Goal: Task Accomplishment & Management: Use online tool/utility

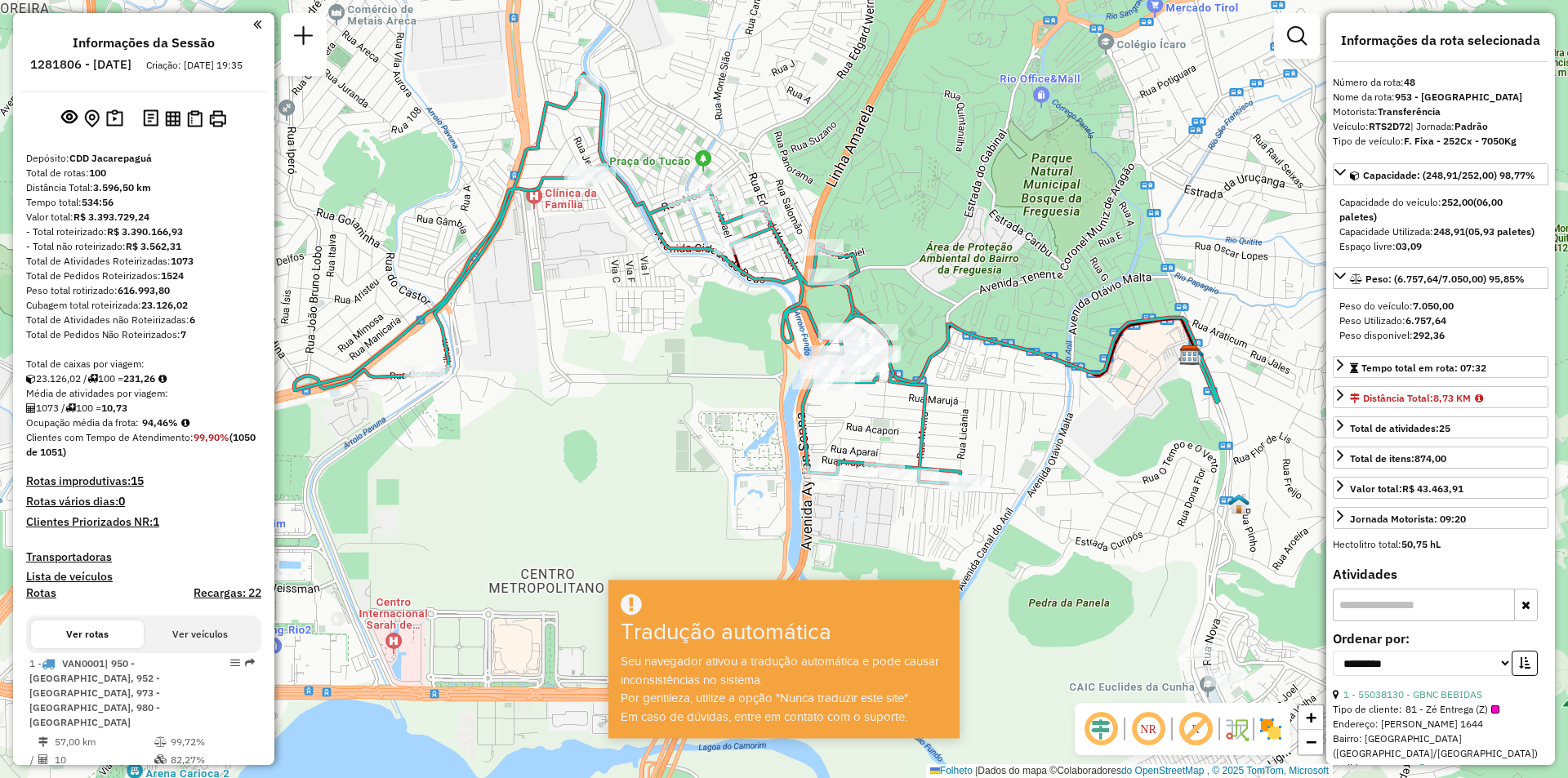
select select "**********"
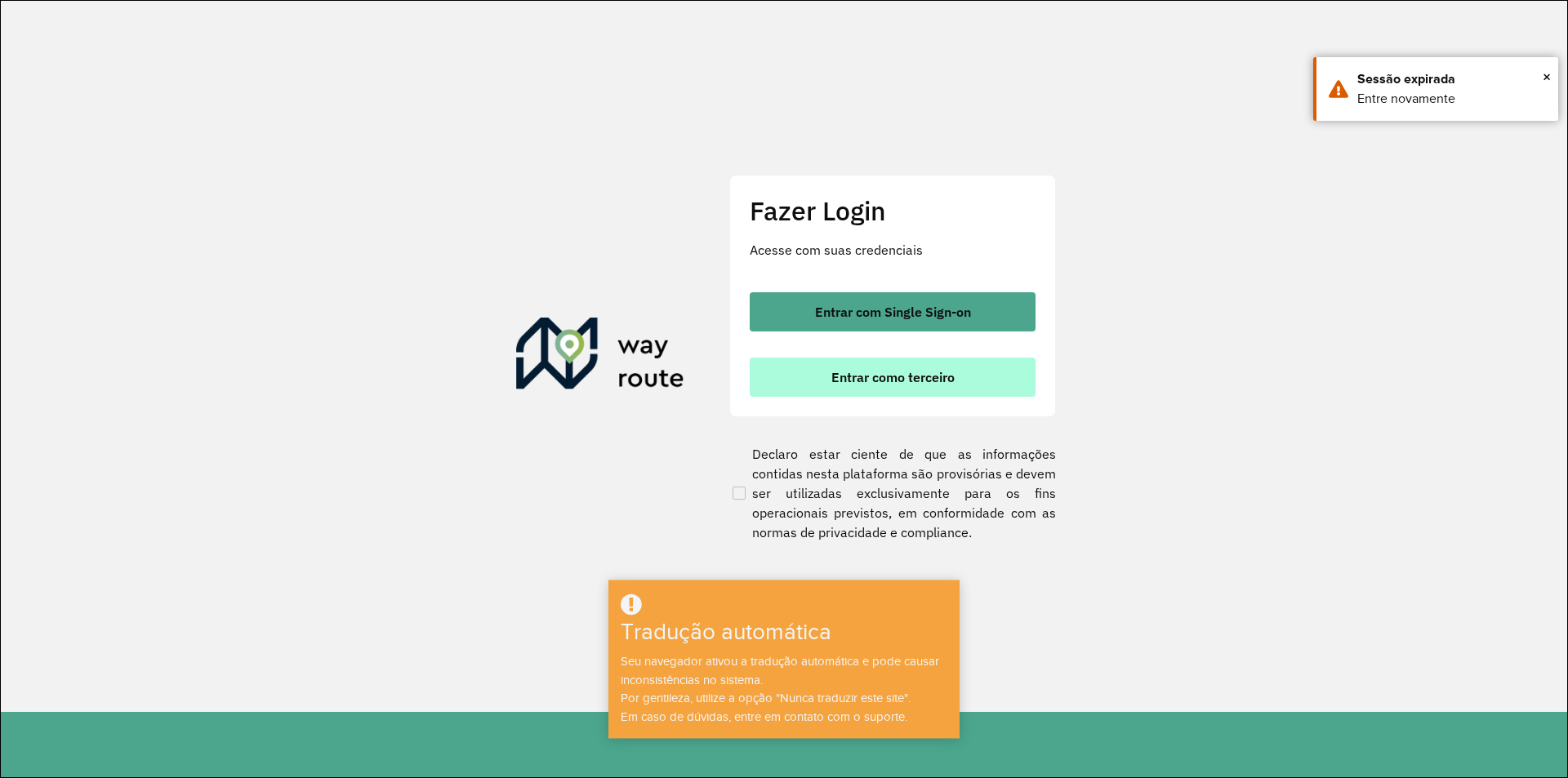
click at [937, 383] on font "Entrar como terceiro" at bounding box center [894, 377] width 123 height 16
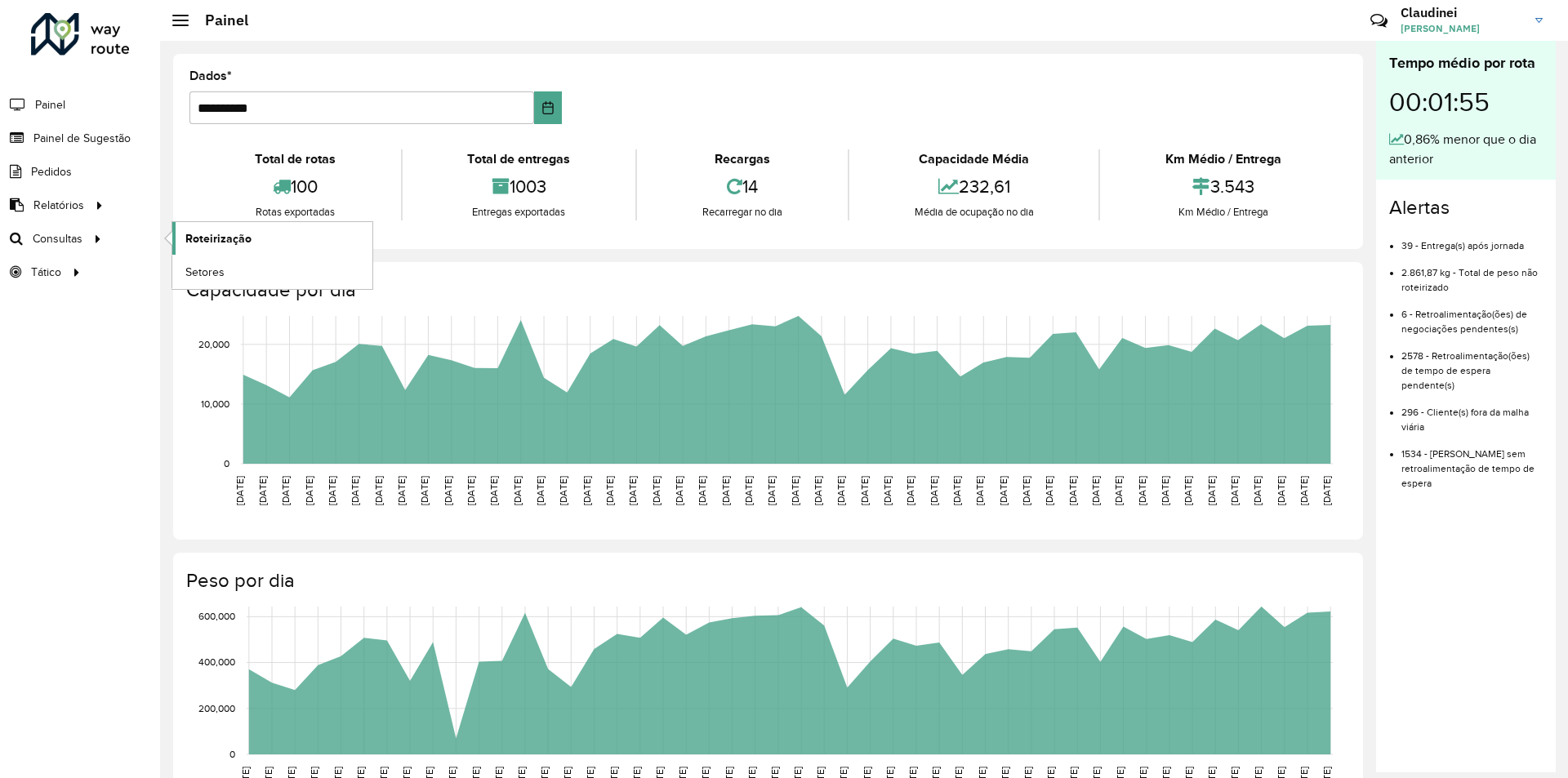
click at [214, 233] on font "Roteirização" at bounding box center [218, 238] width 66 height 13
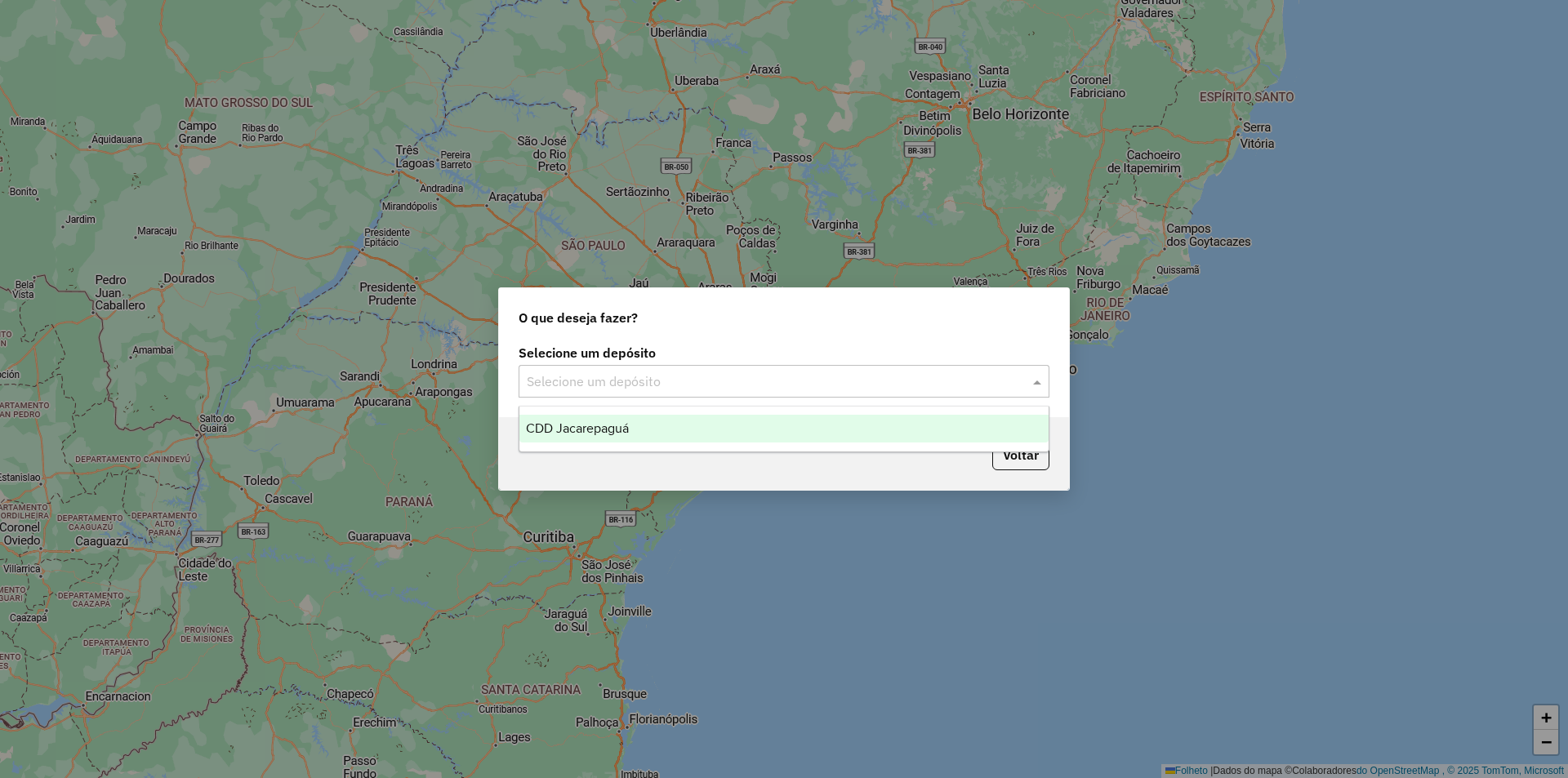
click at [742, 385] on input "text" at bounding box center [767, 382] width 482 height 20
click at [688, 432] on div "CDD Jacarepaguá" at bounding box center [784, 428] width 530 height 28
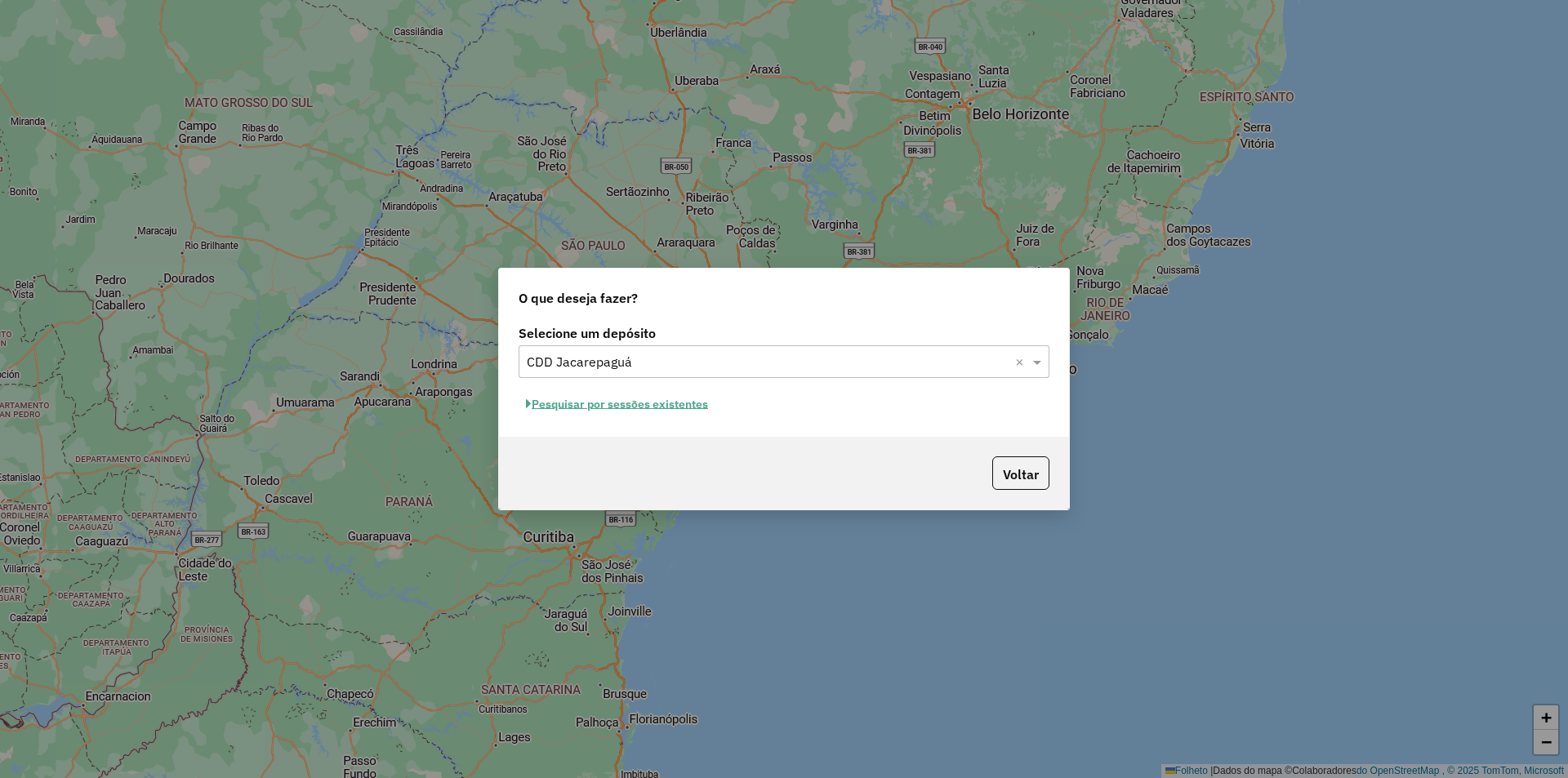
click at [668, 404] on font "Pesquisar por sessões existentes" at bounding box center [620, 404] width 176 height 14
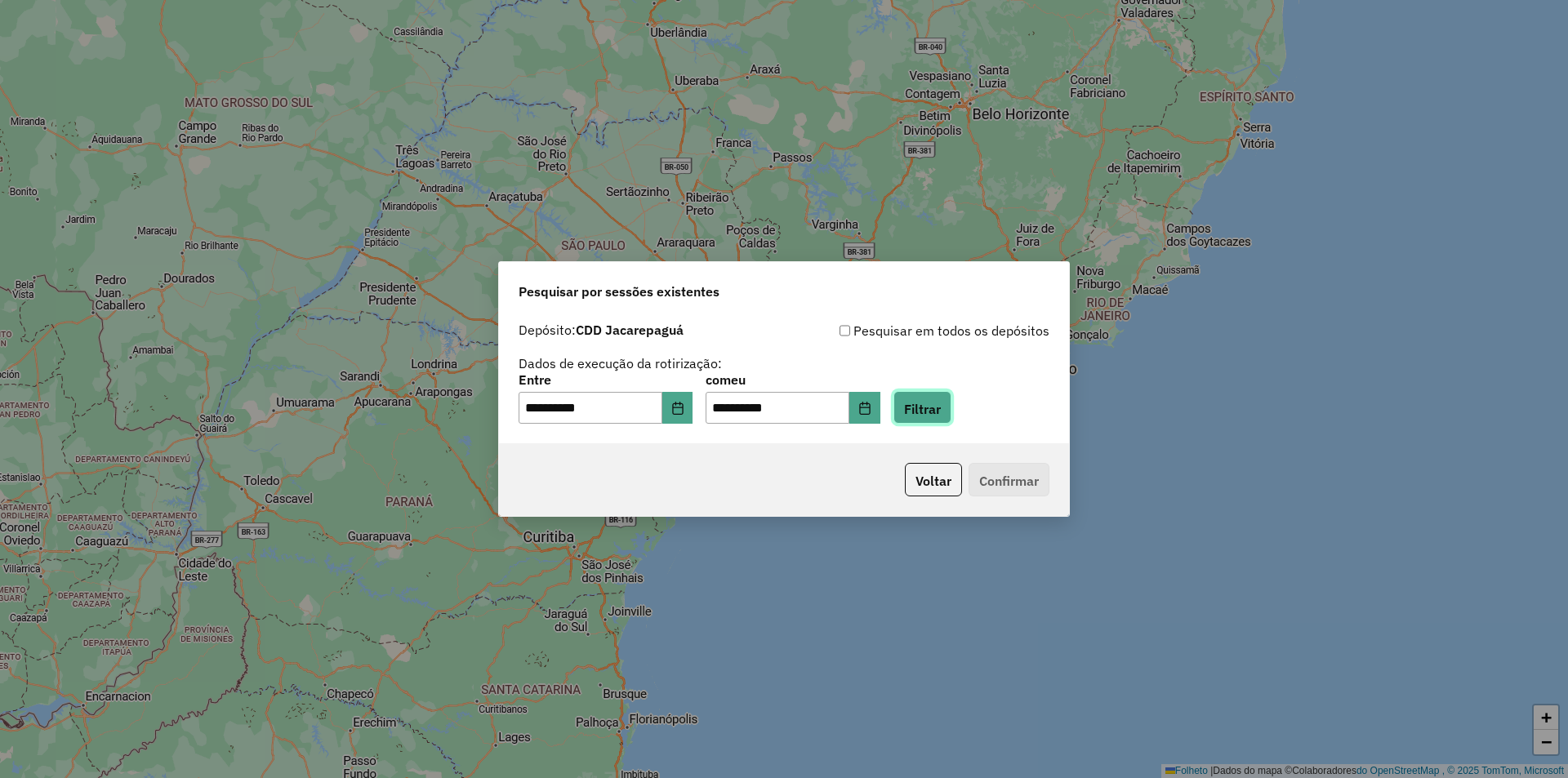
click at [941, 413] on font "Filtrar" at bounding box center [922, 409] width 37 height 16
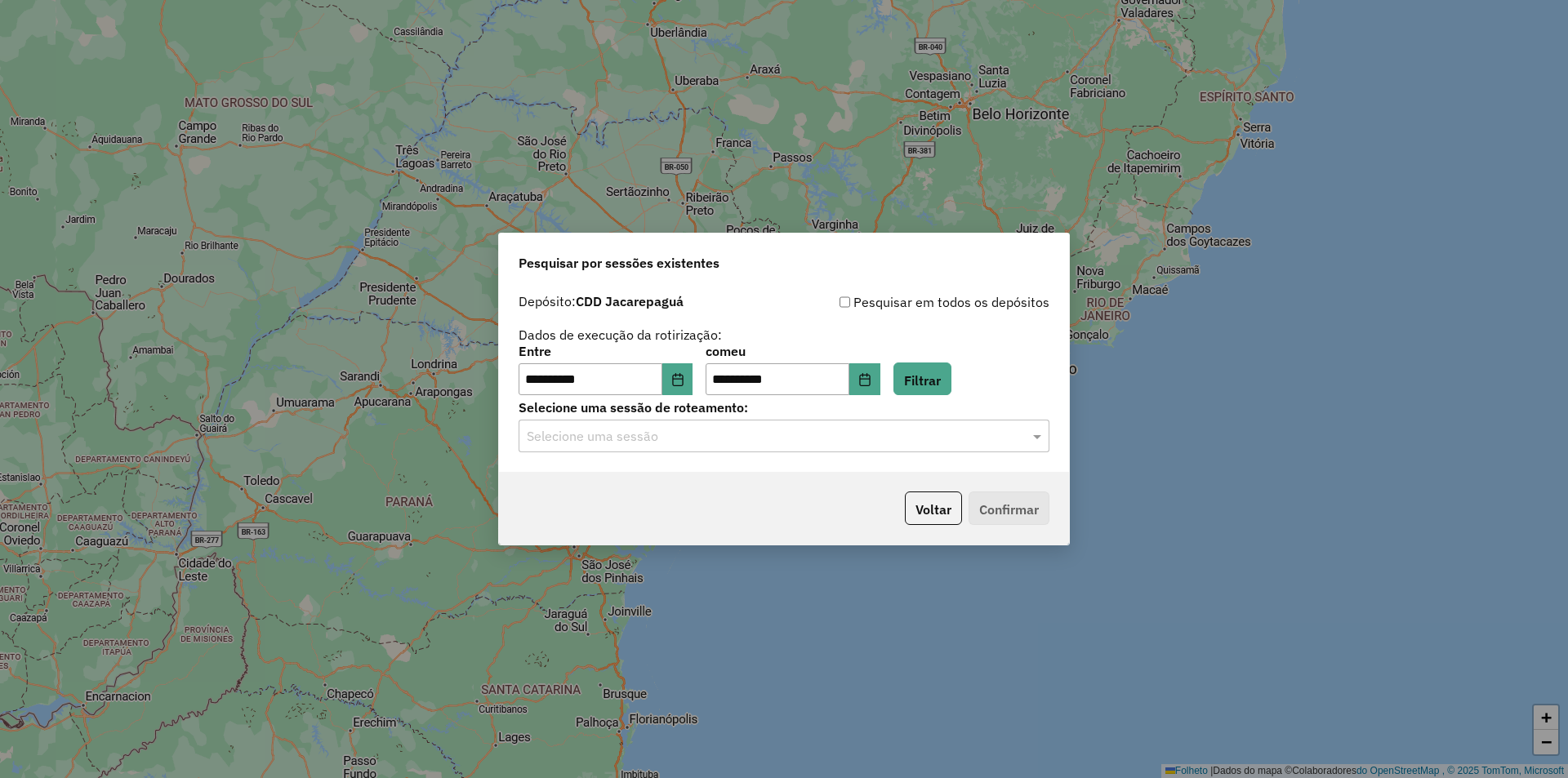
click at [722, 445] on input "text" at bounding box center [767, 437] width 482 height 20
click at [657, 481] on font "1282596 - 25/09/2025 19:34" at bounding box center [591, 483] width 131 height 14
click at [1004, 506] on font "Confirmar" at bounding box center [1009, 510] width 60 height 16
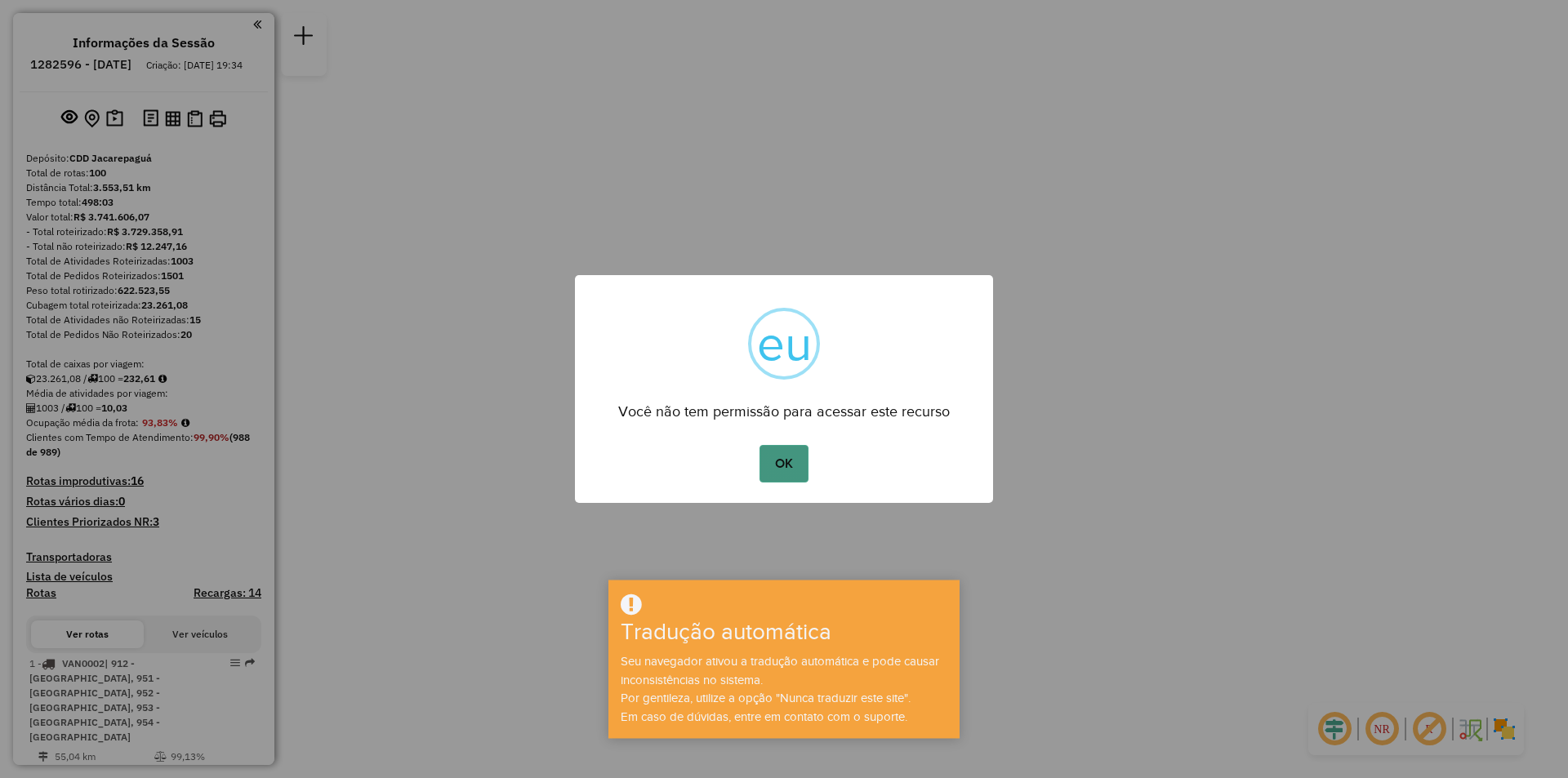
click at [779, 467] on font "OK" at bounding box center [784, 464] width 18 height 14
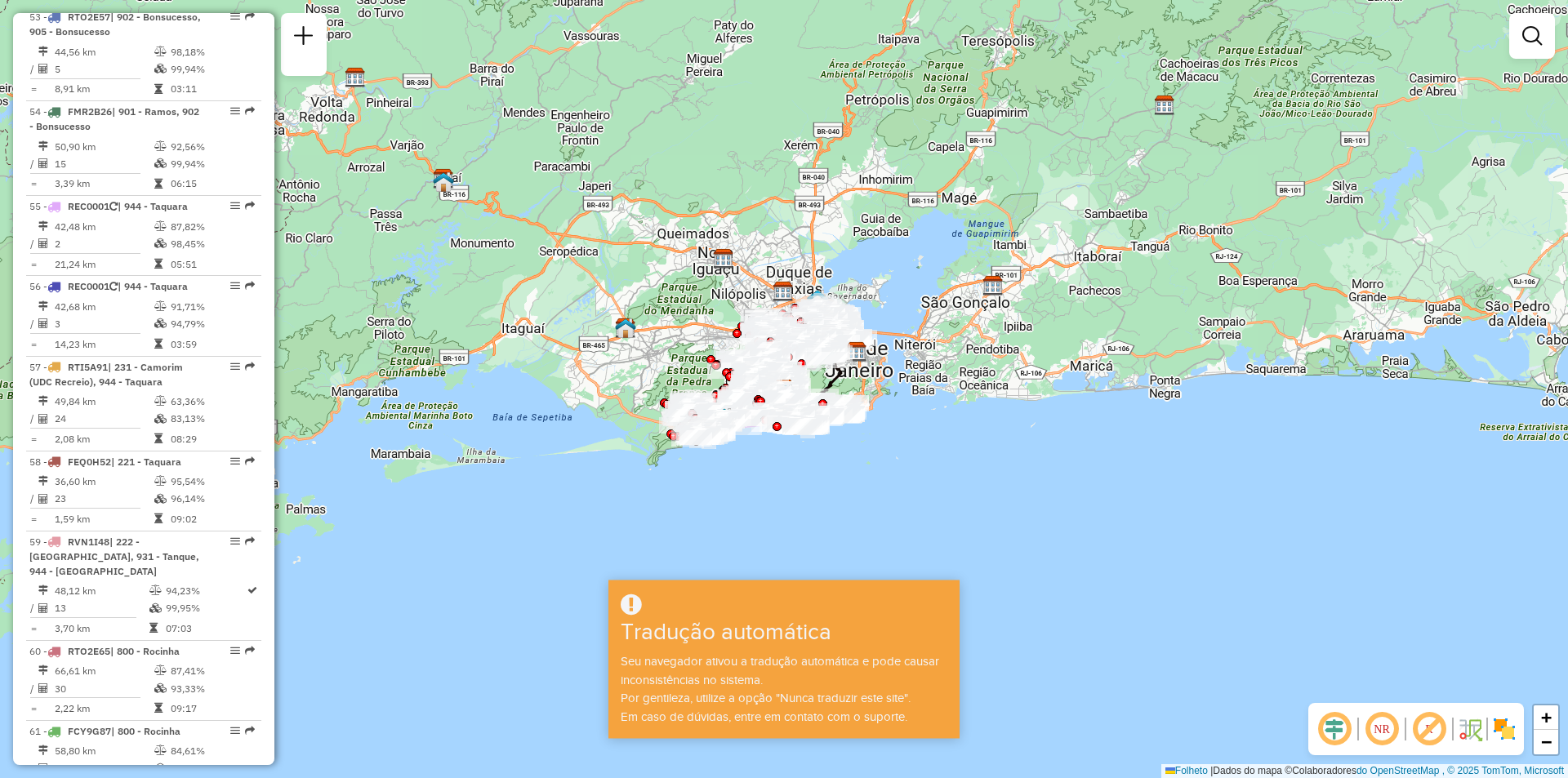
scroll to position [5918, 0]
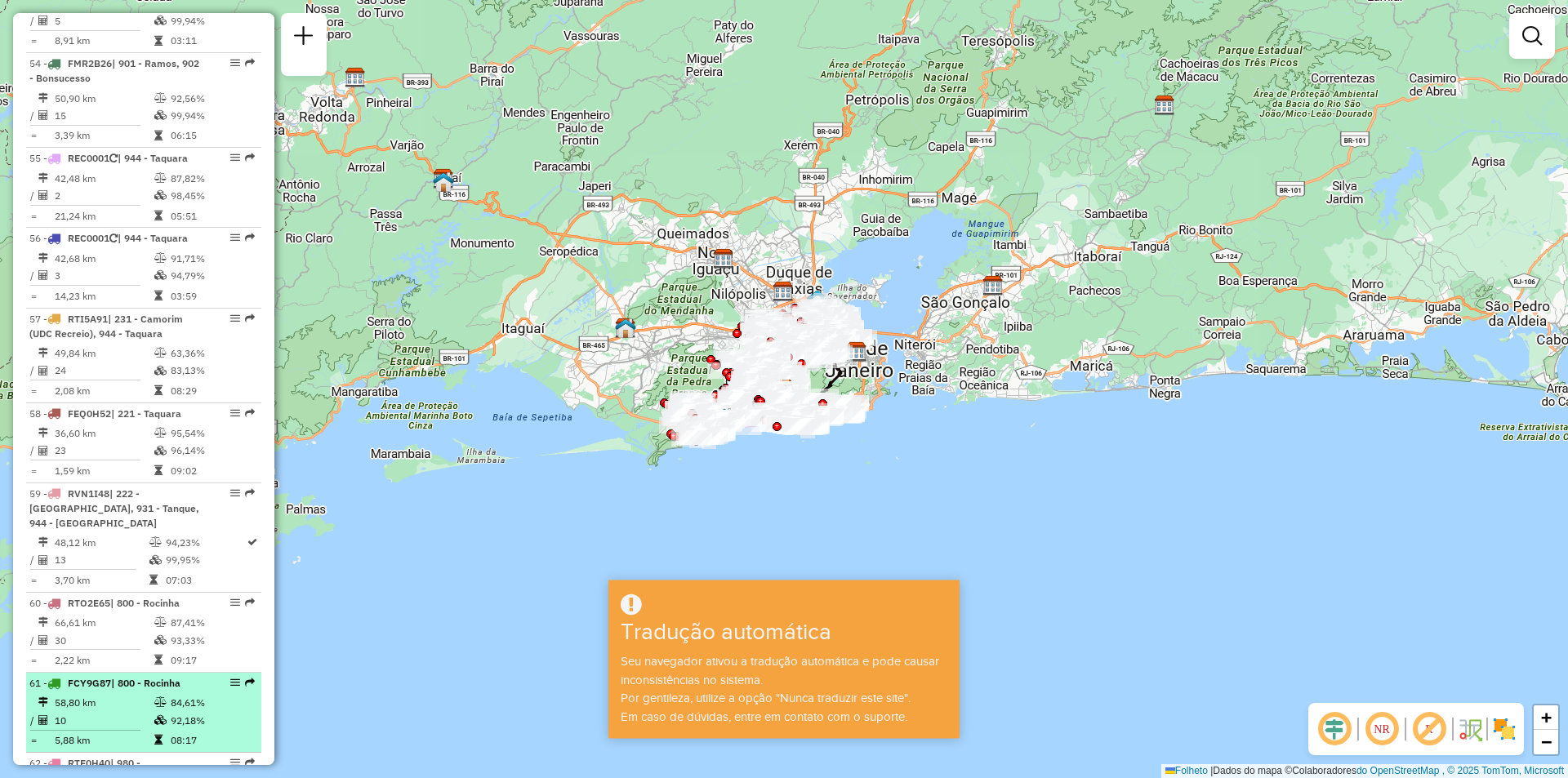
click at [245, 678] on em at bounding box center [250, 682] width 10 height 10
select select "**********"
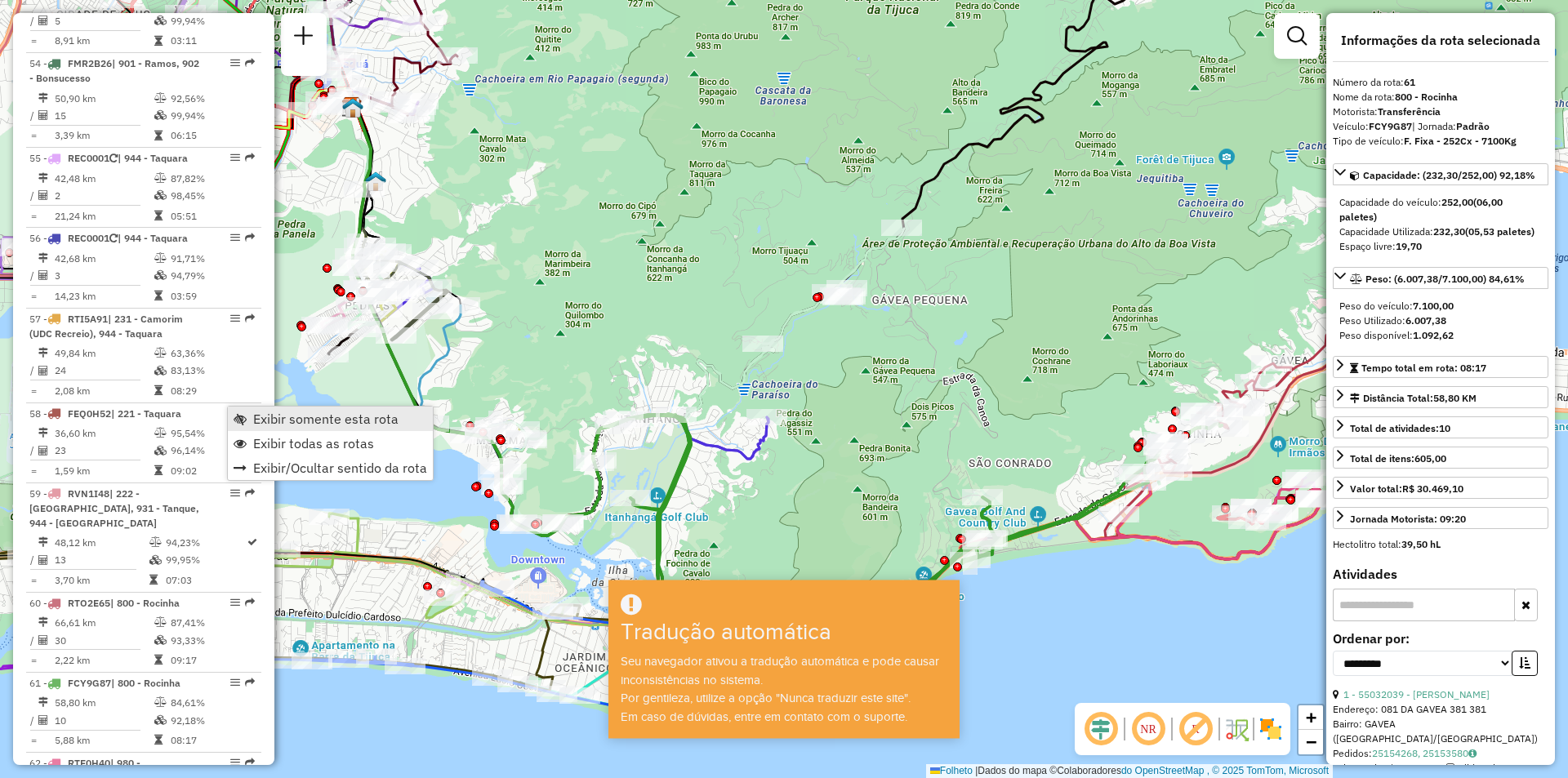
click at [298, 422] on font "Exibir somente esta rota" at bounding box center [326, 419] width 146 height 16
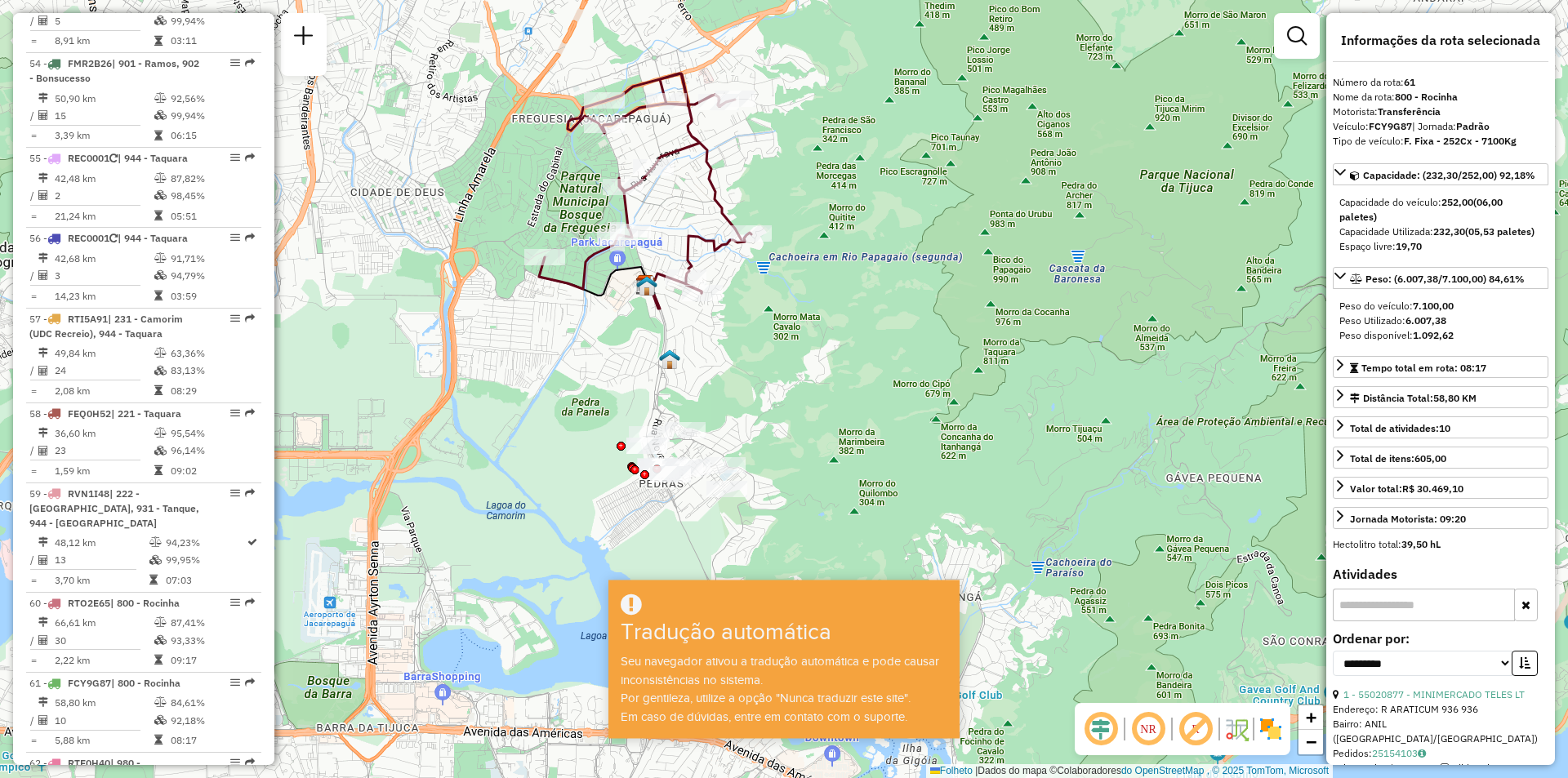
drag, startPoint x: 813, startPoint y: 410, endPoint x: 669, endPoint y: 245, distance: 219.0
click at [669, 245] on div "Janela de atendimento Grade de atendimento Capacidade Transportadoras Veículos …" at bounding box center [784, 389] width 1568 height 778
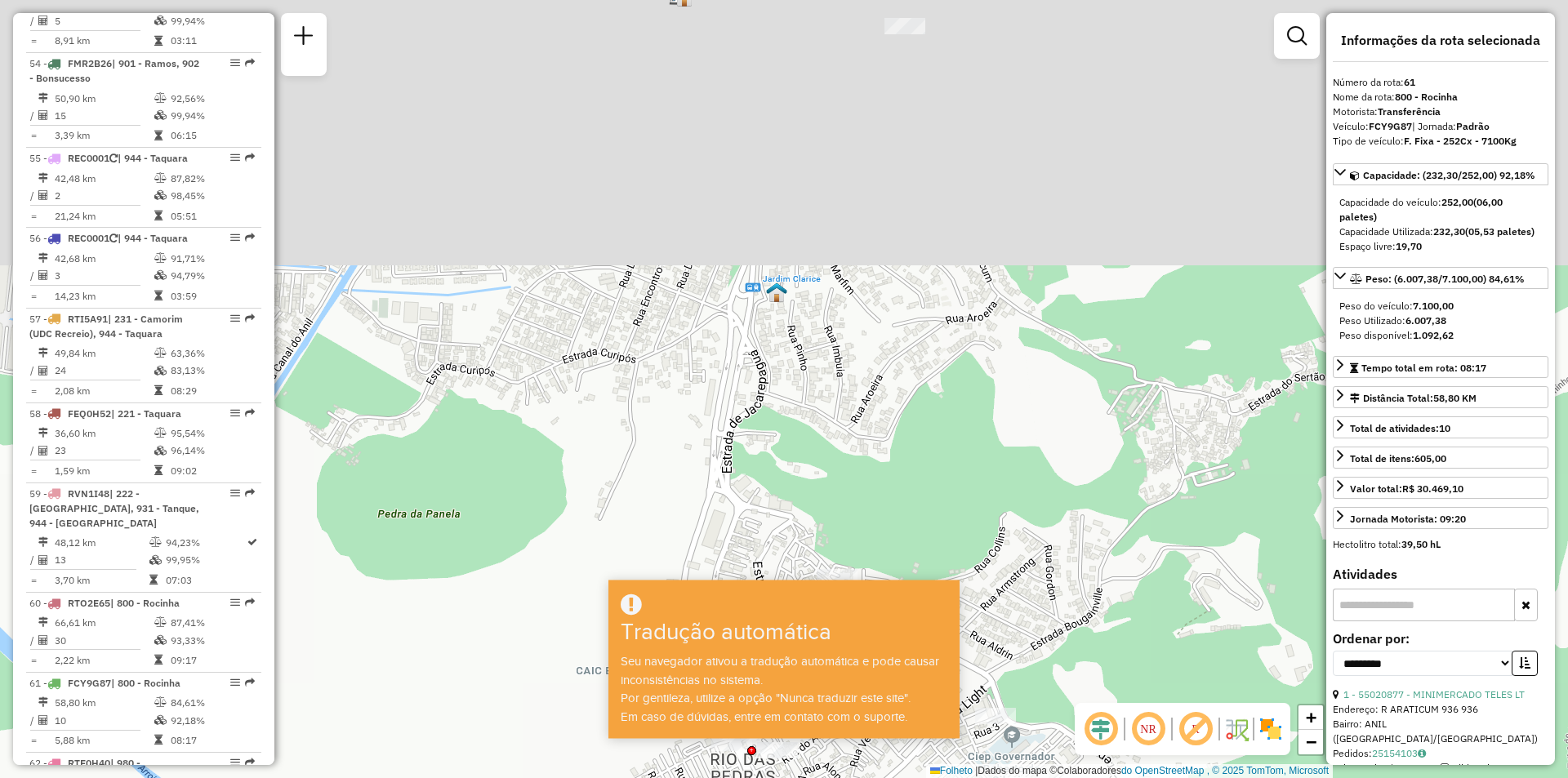
drag, startPoint x: 555, startPoint y: 336, endPoint x: 571, endPoint y: 566, distance: 230.6
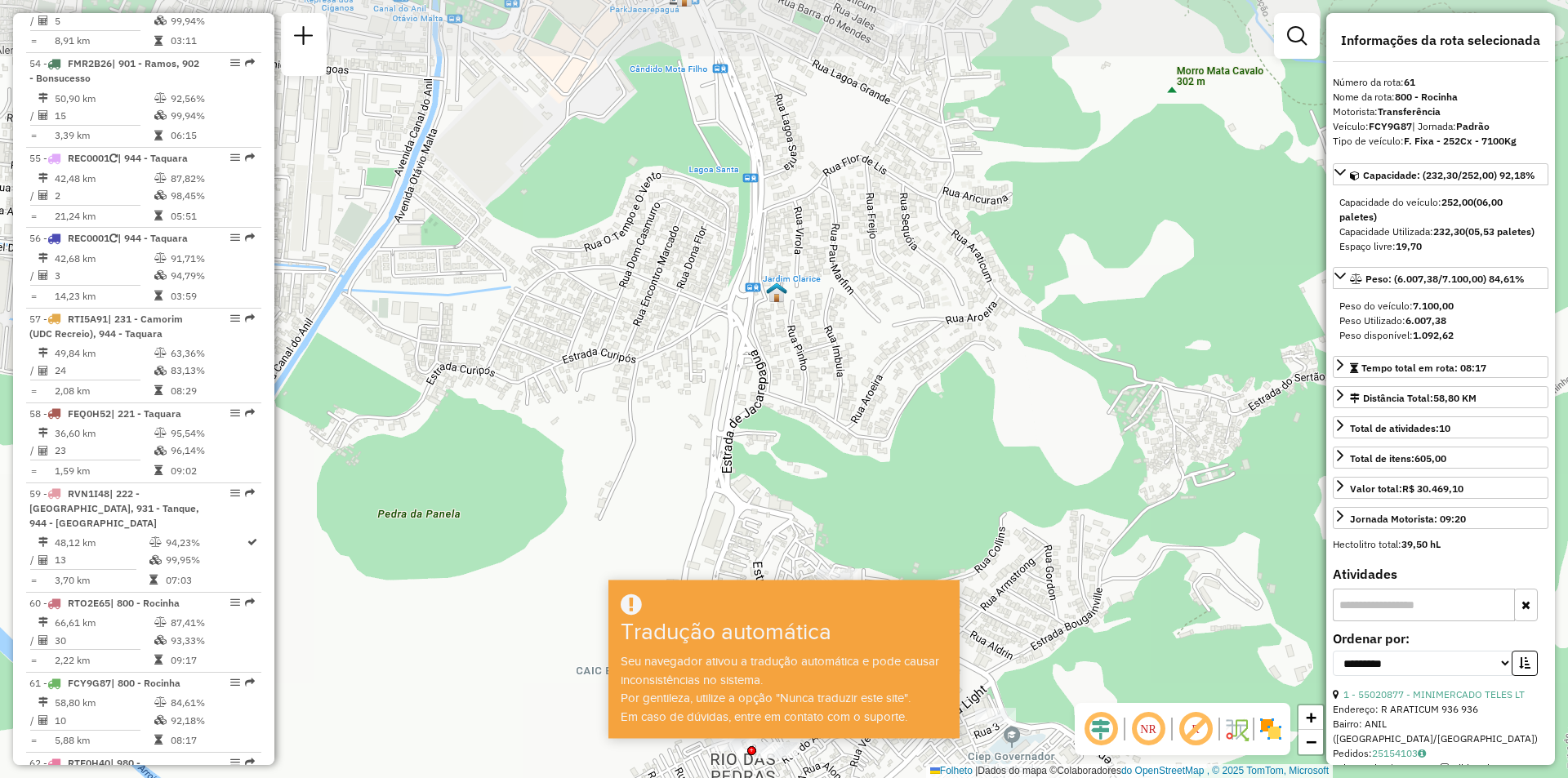
click at [571, 566] on div "Janela de atendimento Grade de atendimento Capacidade Transportadoras Veículos …" at bounding box center [784, 389] width 1568 height 778
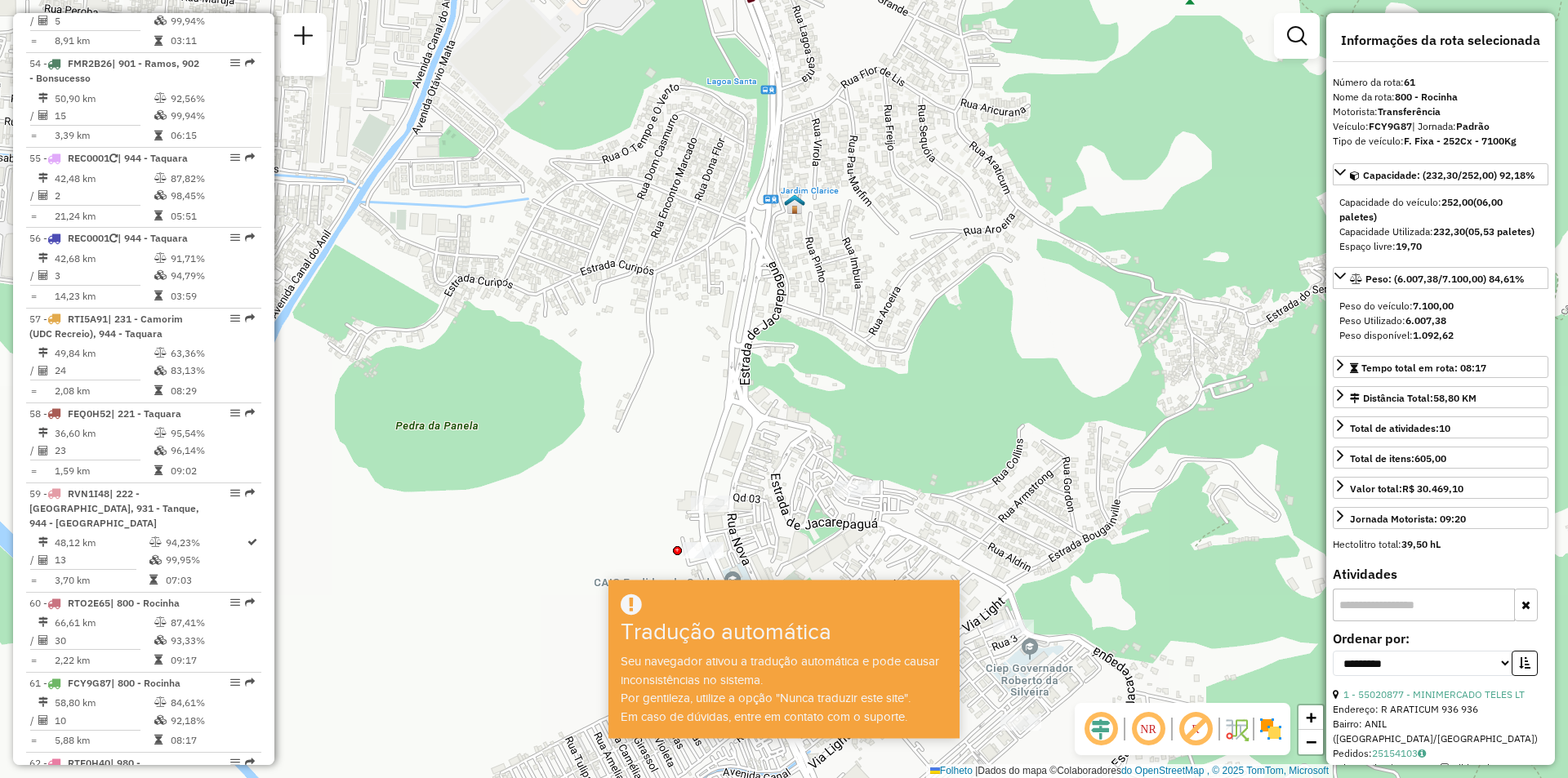
drag, startPoint x: 659, startPoint y: 435, endPoint x: 641, endPoint y: 271, distance: 165.0
click at [655, 196] on div "Janela de atendimento Grade de atendimento Capacidade Transportadoras Veículos …" at bounding box center [784, 389] width 1568 height 778
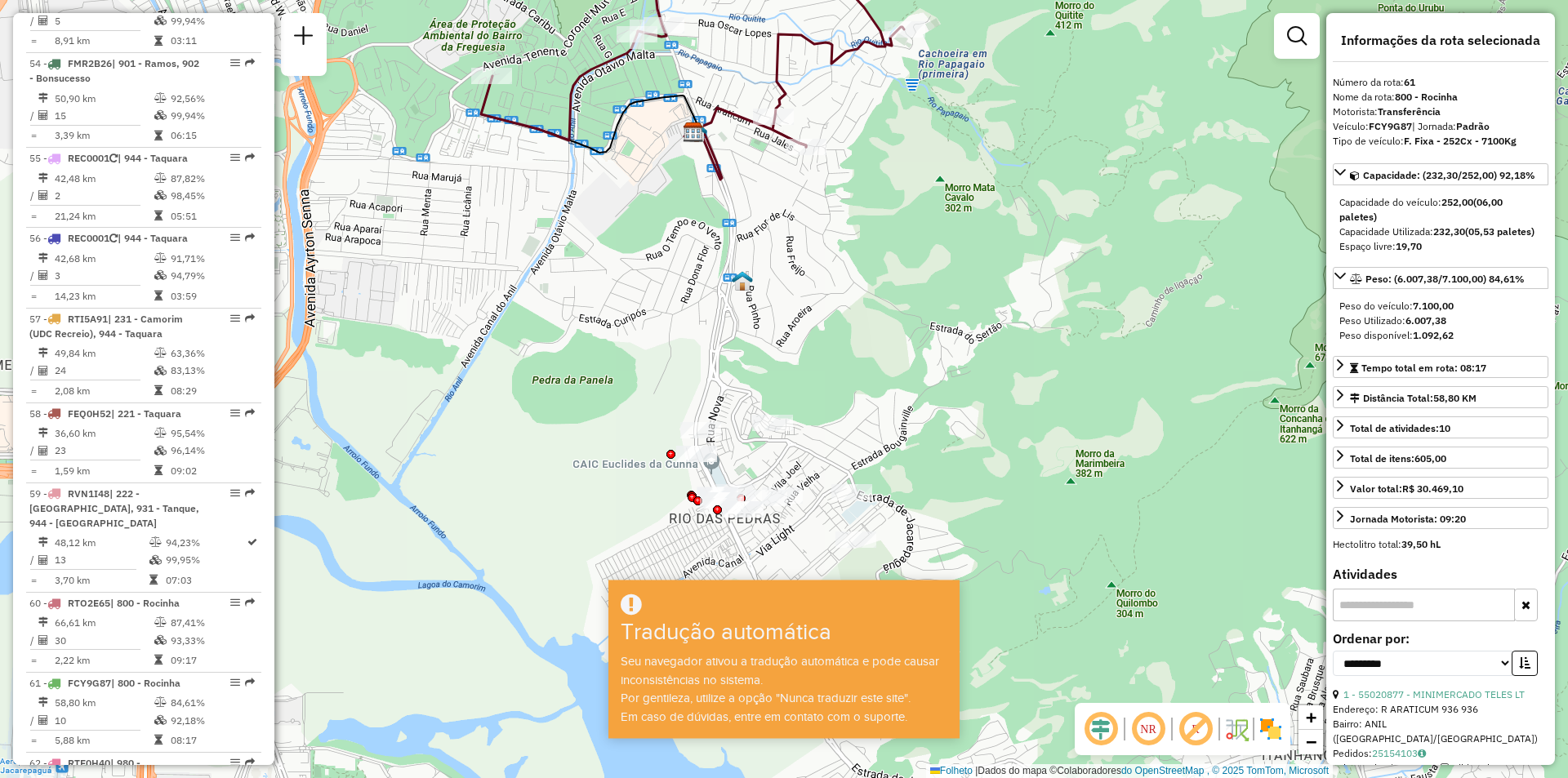
scroll to position [6370, 0]
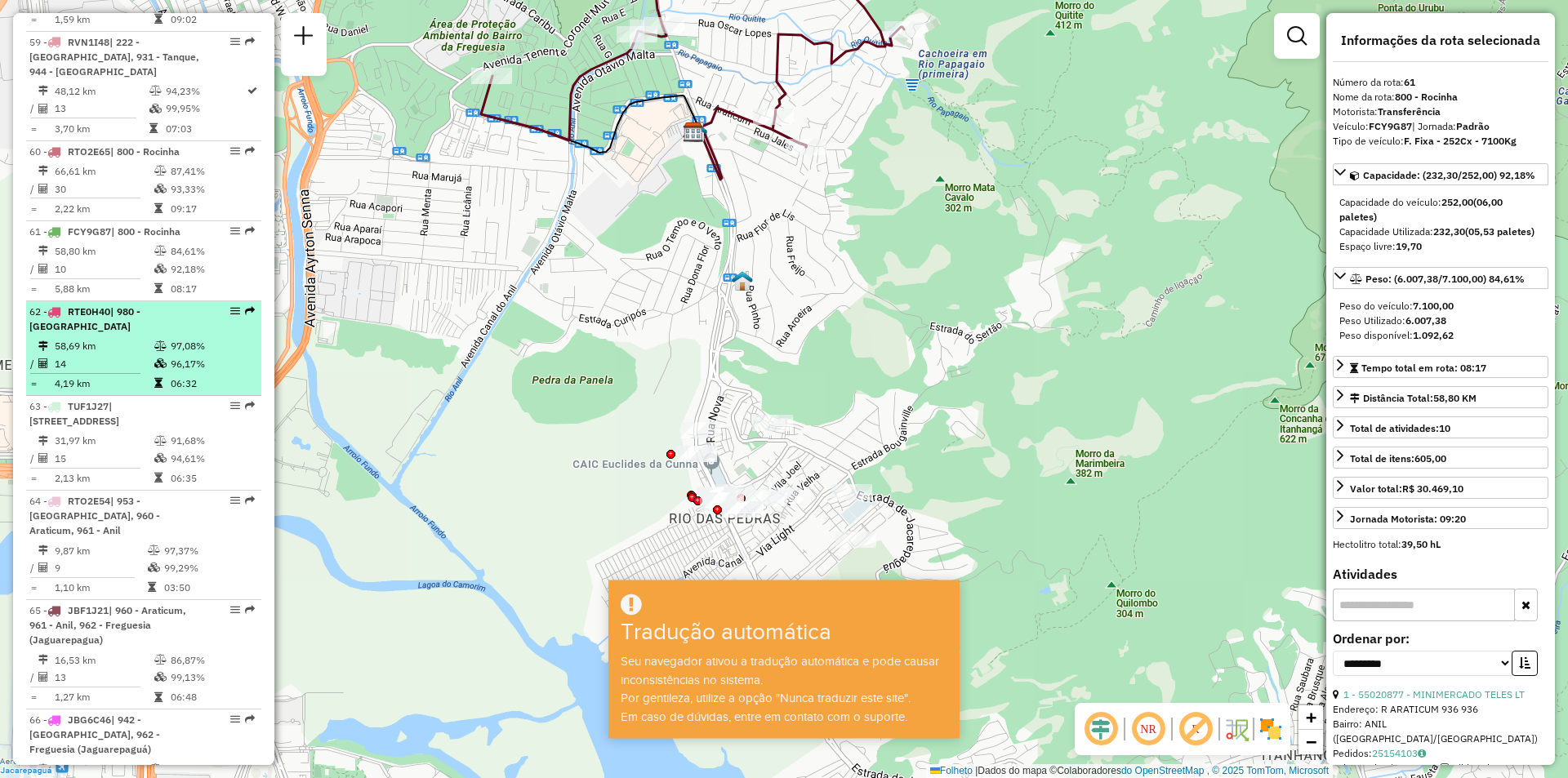
click at [250, 305] on div "62 - RTE0H40 | 980 - [GEOGRAPHIC_DATA]" at bounding box center [144, 319] width 229 height 30
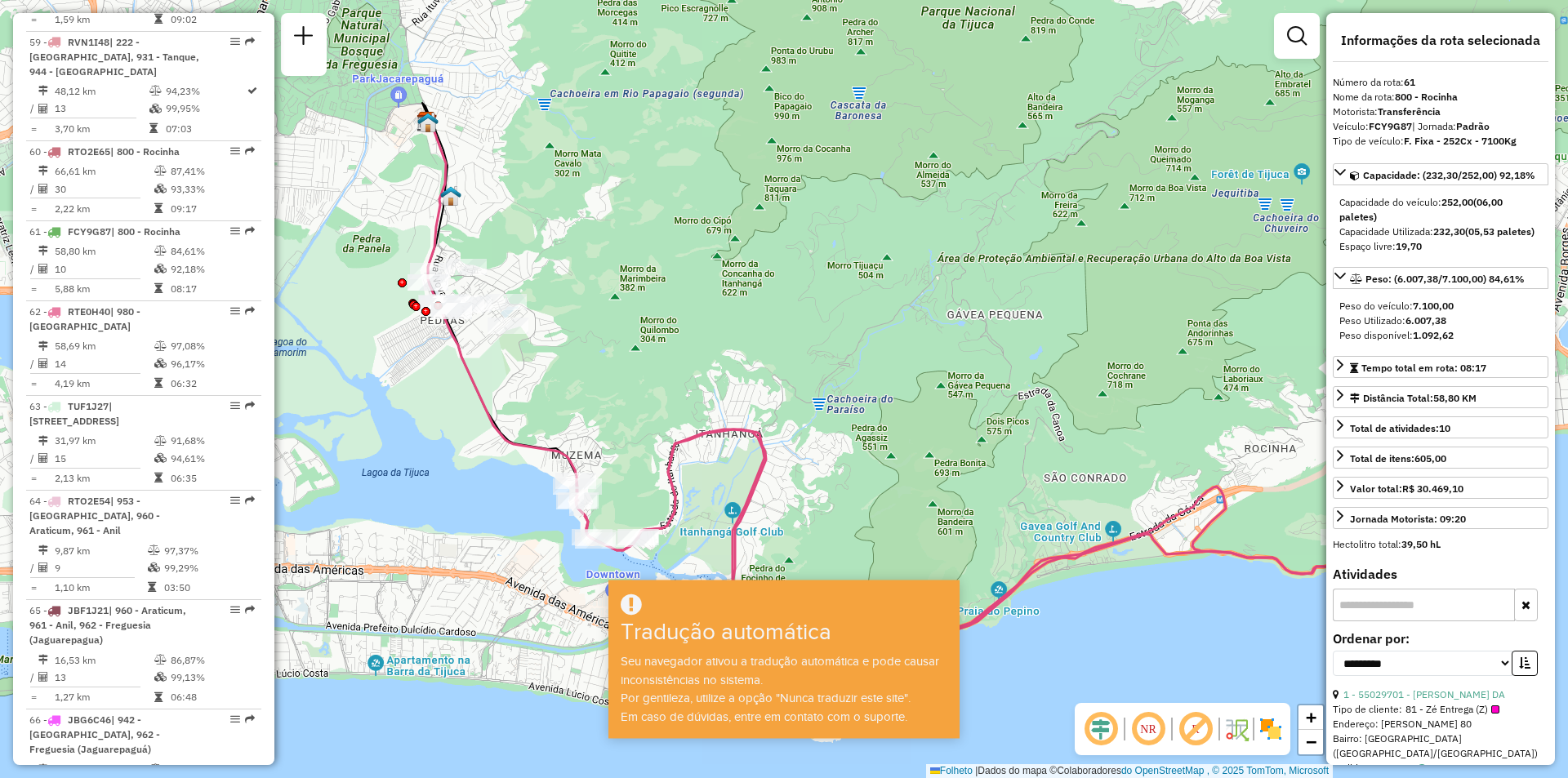
drag, startPoint x: 432, startPoint y: 325, endPoint x: 566, endPoint y: 342, distance: 135.1
click at [566, 342] on div "Janela de atendimento Grade de atendimento Capacidade Transportadoras Veículos …" at bounding box center [784, 389] width 1568 height 778
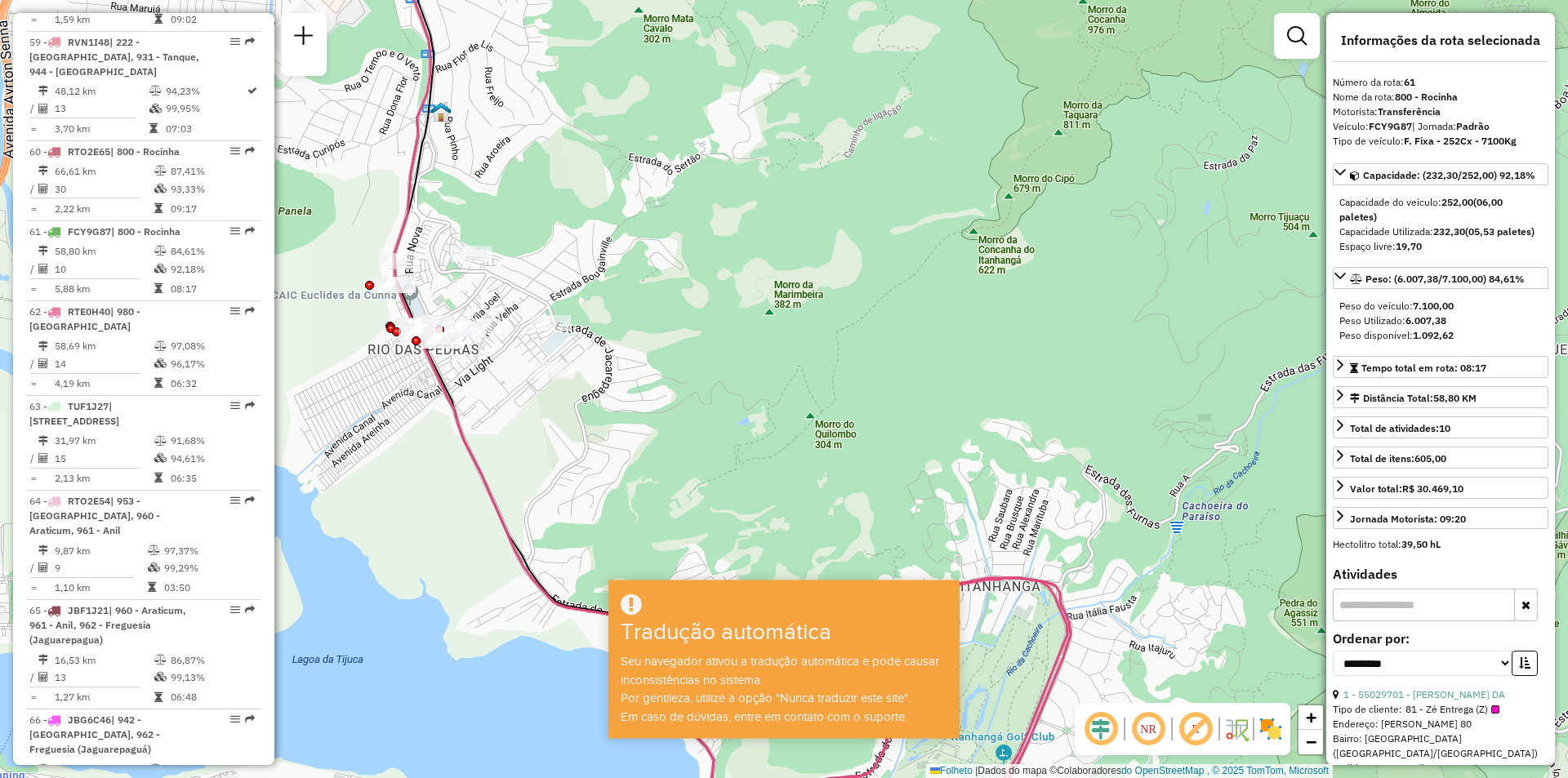
drag, startPoint x: 377, startPoint y: 278, endPoint x: 503, endPoint y: 349, distance: 144.6
click at [503, 349] on div "Janela de atendimento Grade de atendimento Capacidade Transportadoras Veículos …" at bounding box center [784, 389] width 1568 height 778
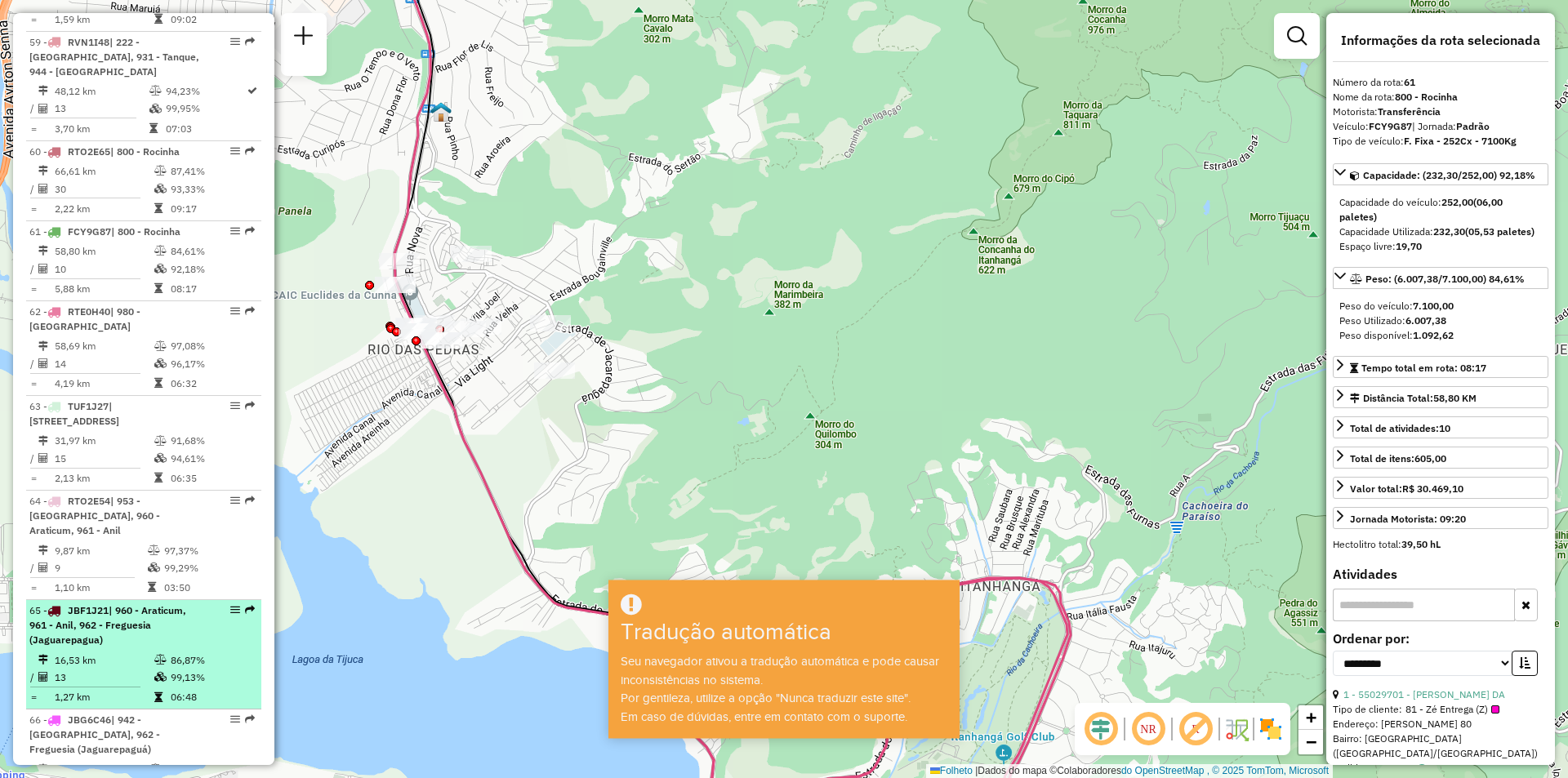
click at [250, 605] on em at bounding box center [250, 610] width 10 height 10
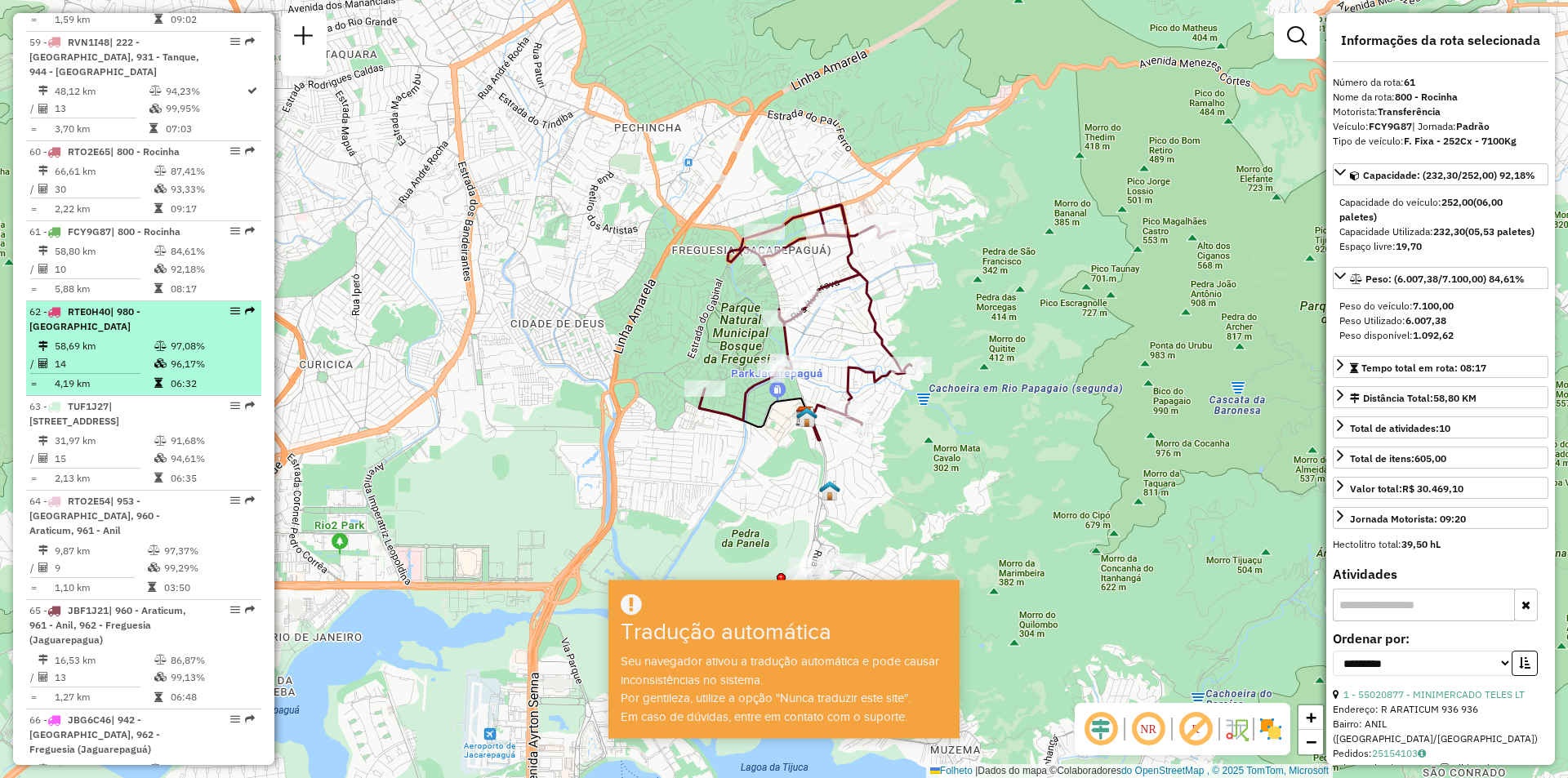
click at [246, 306] on em at bounding box center [250, 310] width 10 height 10
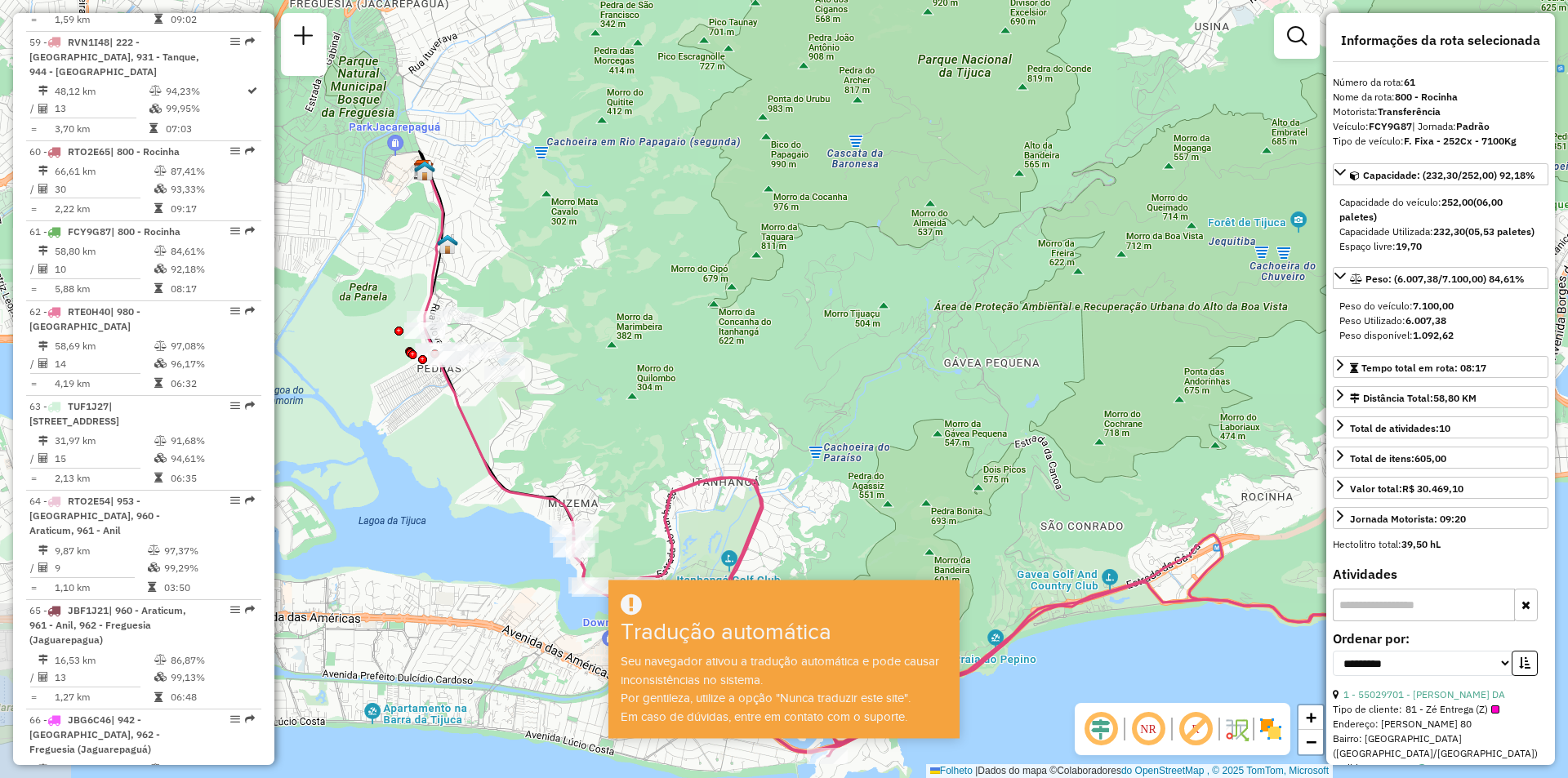
drag, startPoint x: 428, startPoint y: 349, endPoint x: 540, endPoint y: 408, distance: 126.6
click at [540, 408] on div "Janela de atendimento Grade de atendimento Capacidade Transportadoras Veículos …" at bounding box center [784, 389] width 1568 height 778
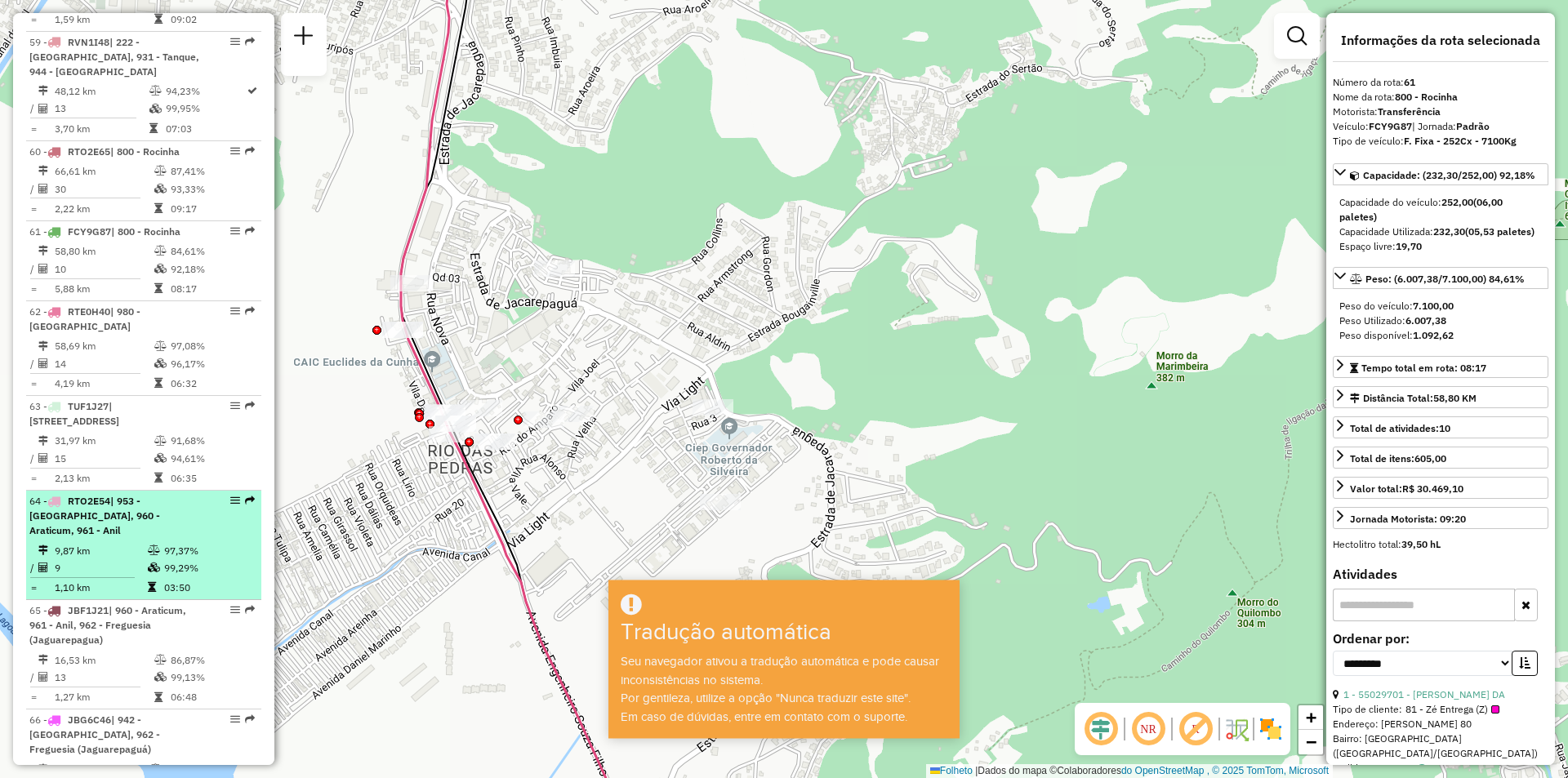
click at [245, 495] on em at bounding box center [250, 500] width 10 height 10
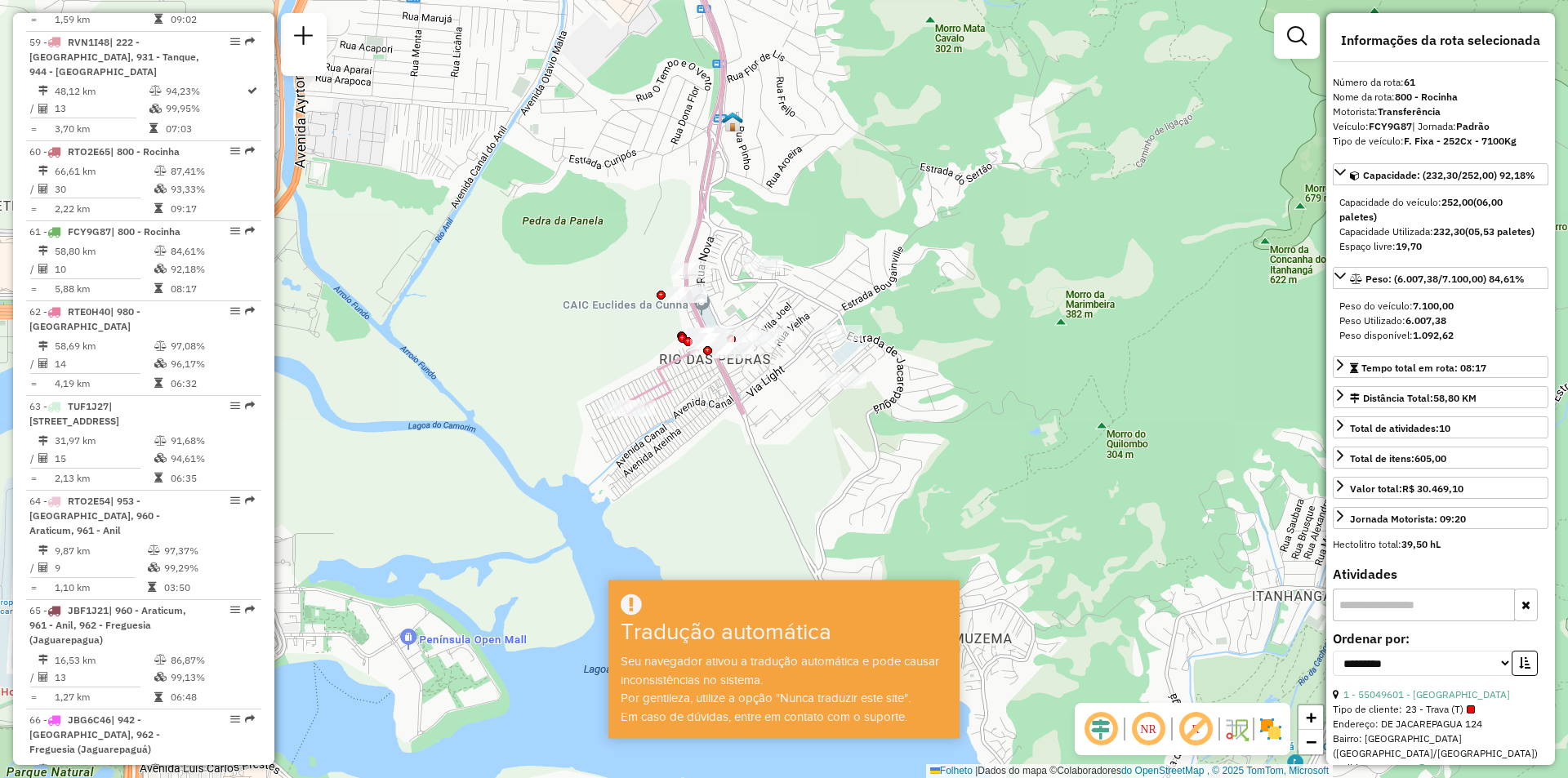
drag, startPoint x: 968, startPoint y: 416, endPoint x: 839, endPoint y: 174, distance: 274.2
click at [839, 174] on div "Janela de atendimento Grade de atendimento Capacidade Transportadoras Veículos …" at bounding box center [784, 389] width 1568 height 778
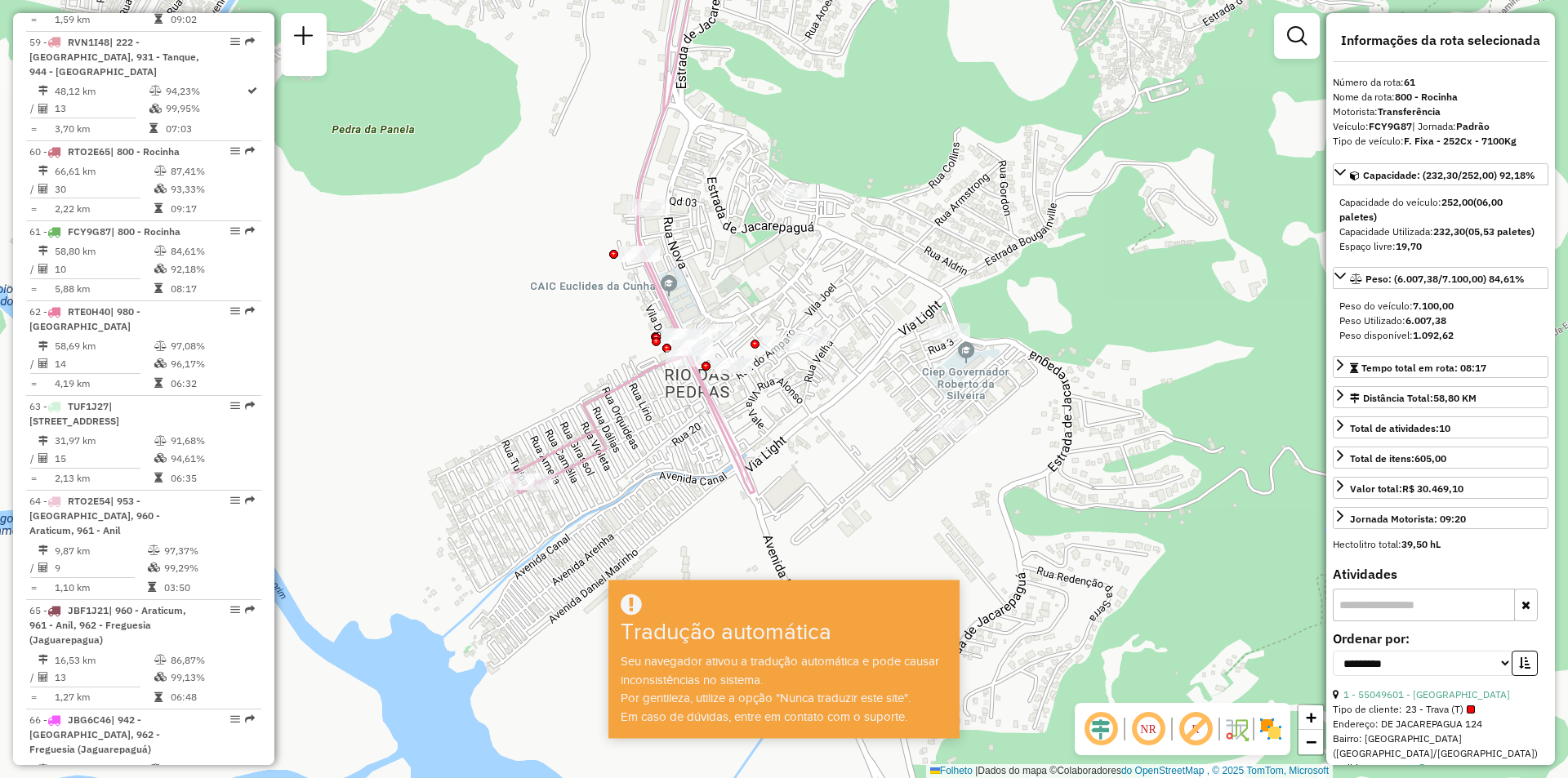
scroll to position [5932, 0]
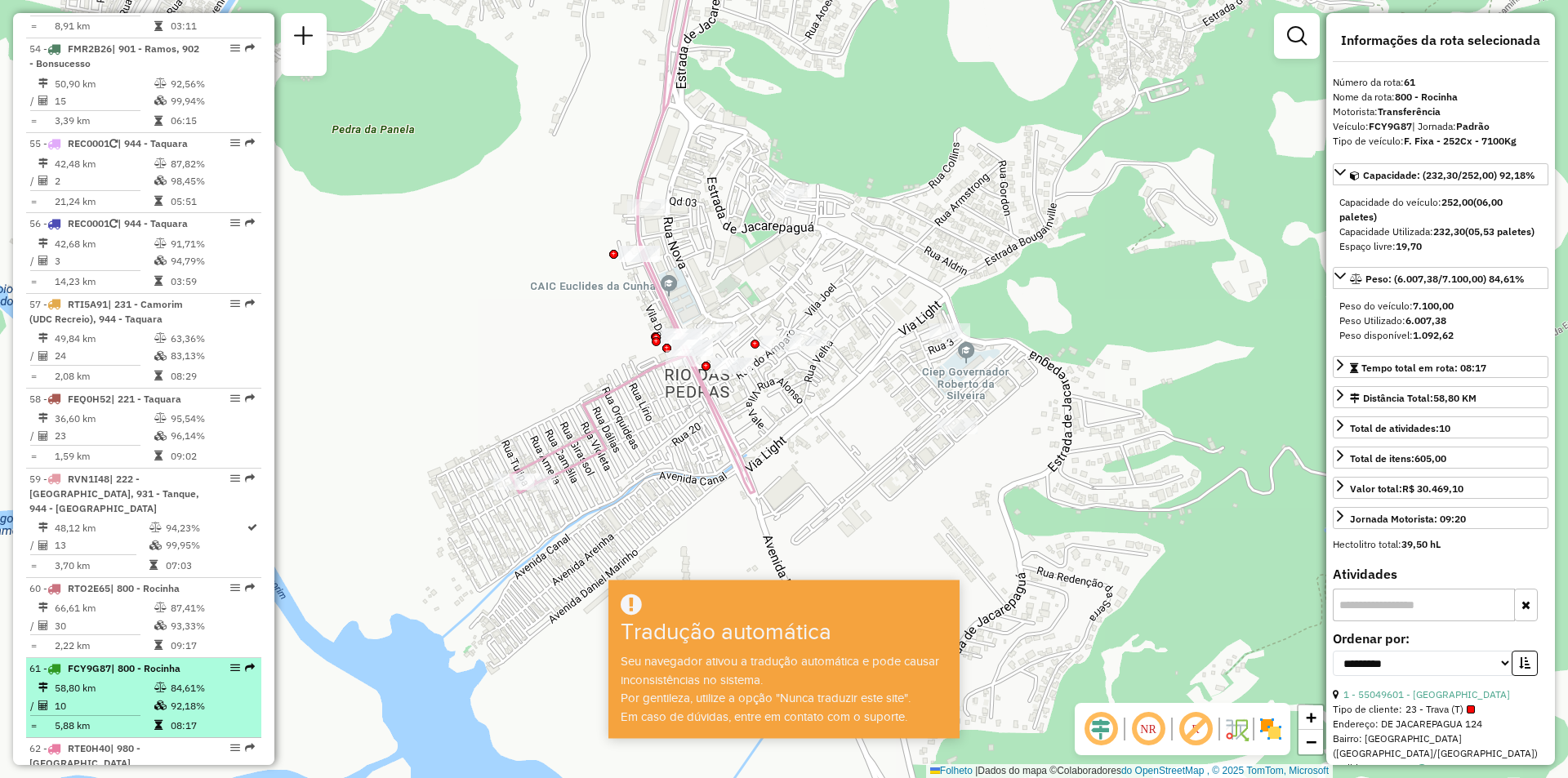
click at [245, 664] on em at bounding box center [250, 668] width 10 height 10
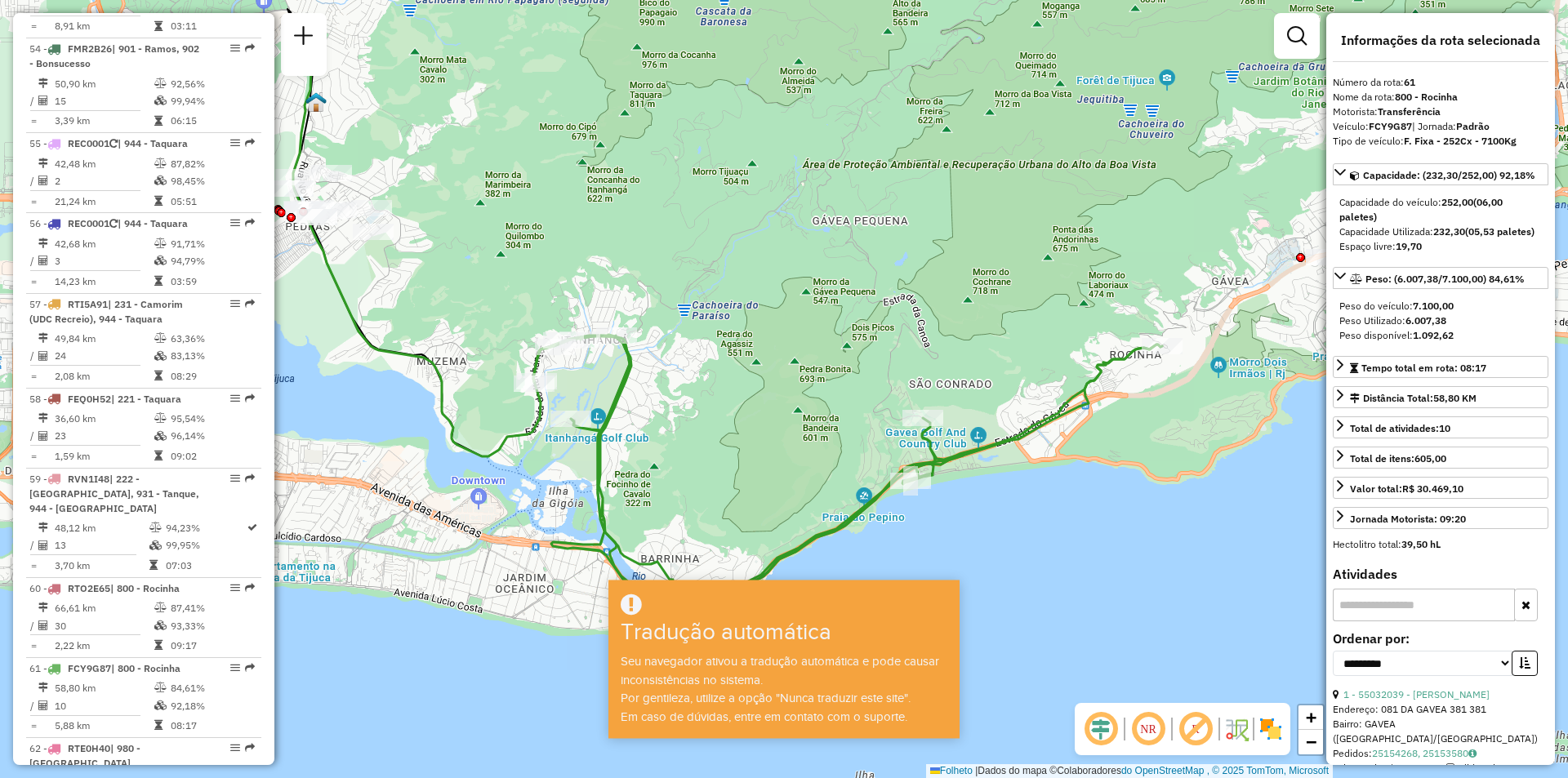
drag, startPoint x: 592, startPoint y: 438, endPoint x: 478, endPoint y: 287, distance: 189.2
click at [478, 287] on div "Janela de atendimento Grade de atendimento Capacidade Transportadoras Veículos …" at bounding box center [784, 389] width 1568 height 778
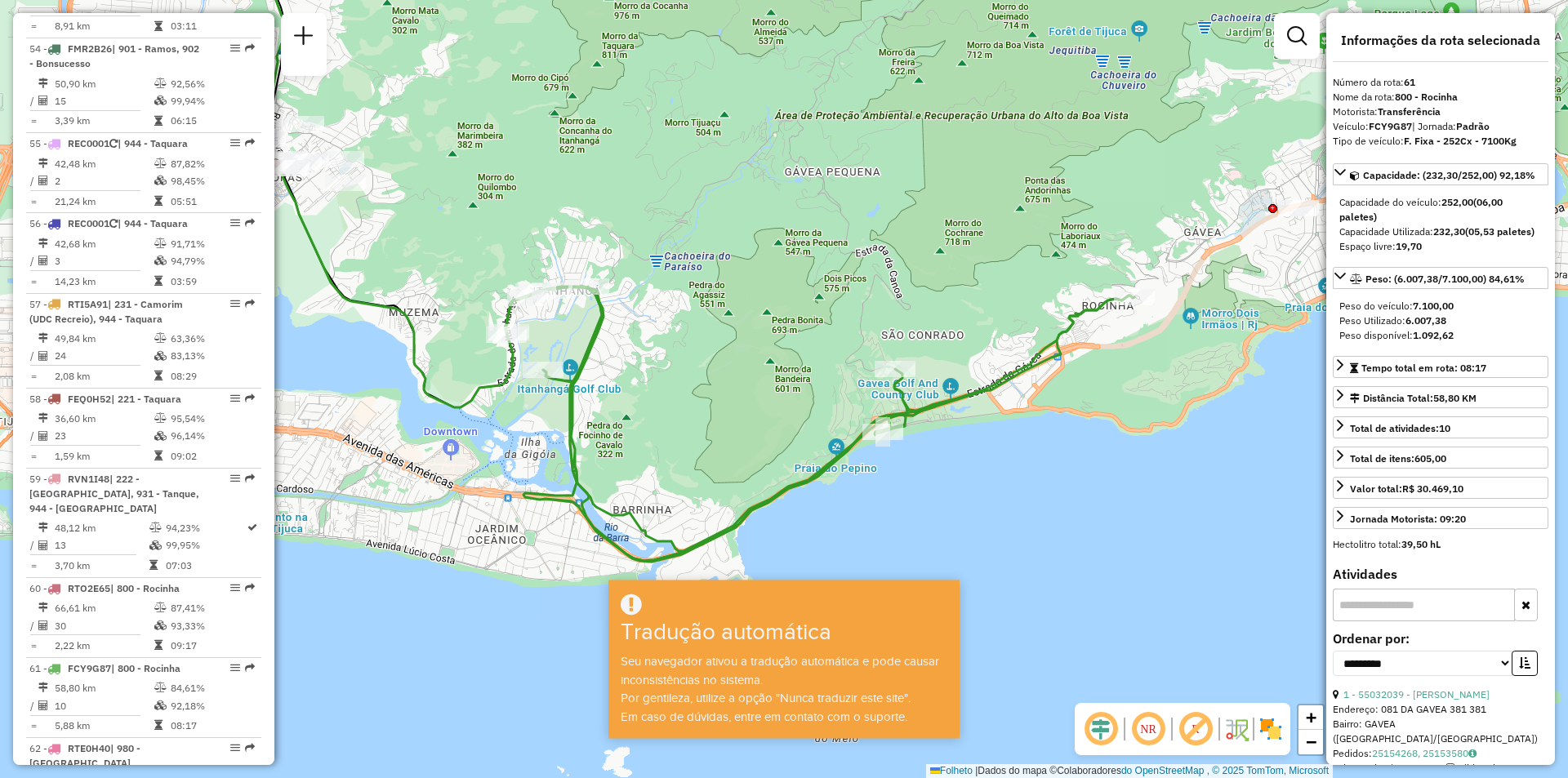
drag, startPoint x: 829, startPoint y: 395, endPoint x: 734, endPoint y: 372, distance: 97.7
click at [734, 372] on div "Janela de atendimento Grade de atendimento Capacidade Transportadoras Veículos …" at bounding box center [784, 389] width 1568 height 778
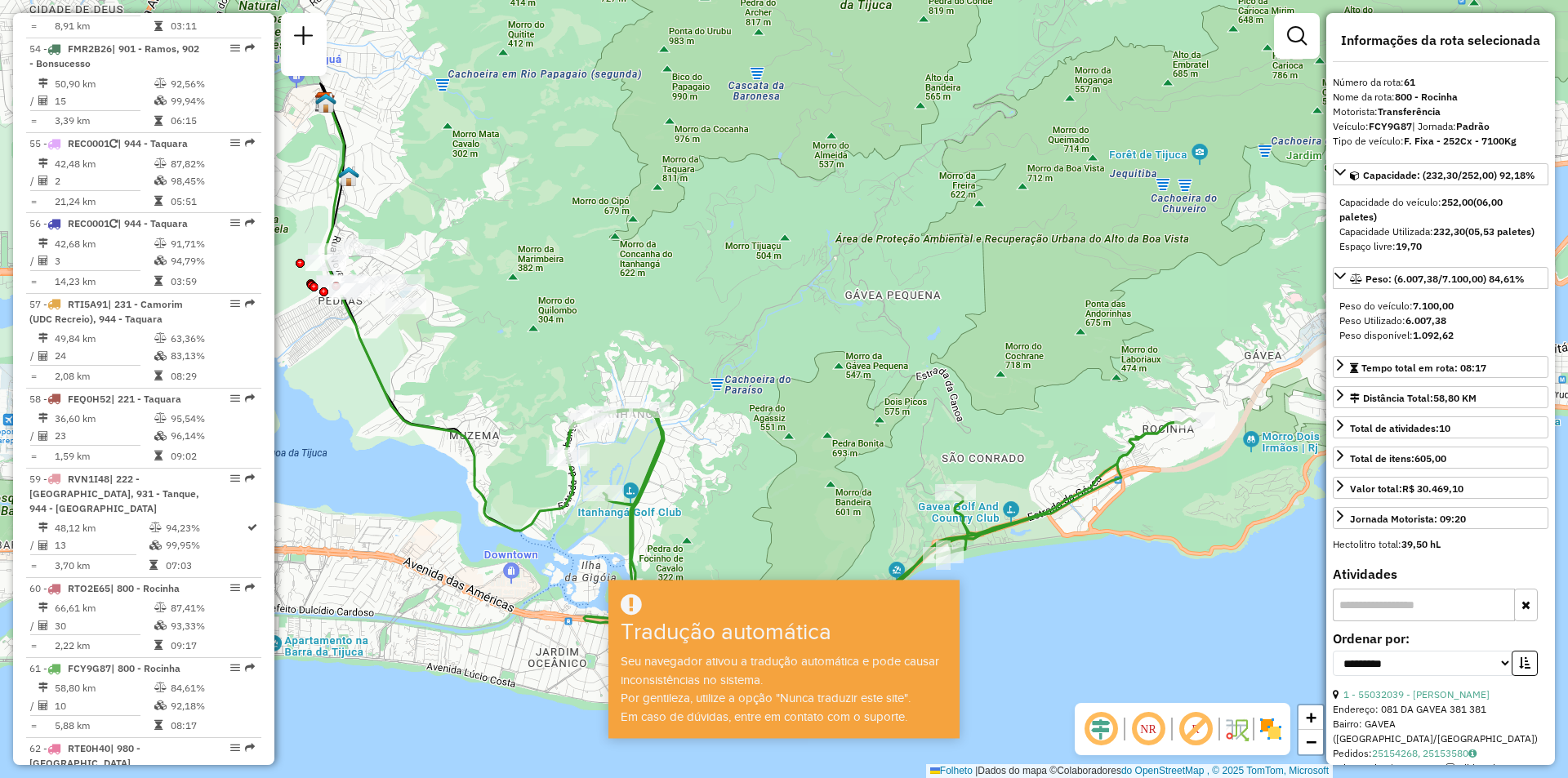
drag, startPoint x: 416, startPoint y: 216, endPoint x: 349, endPoint y: 278, distance: 91.3
click at [513, 387] on div "Janela de atendimento Grade de atendimento Capacidade Transportadoras Veículos …" at bounding box center [784, 389] width 1568 height 778
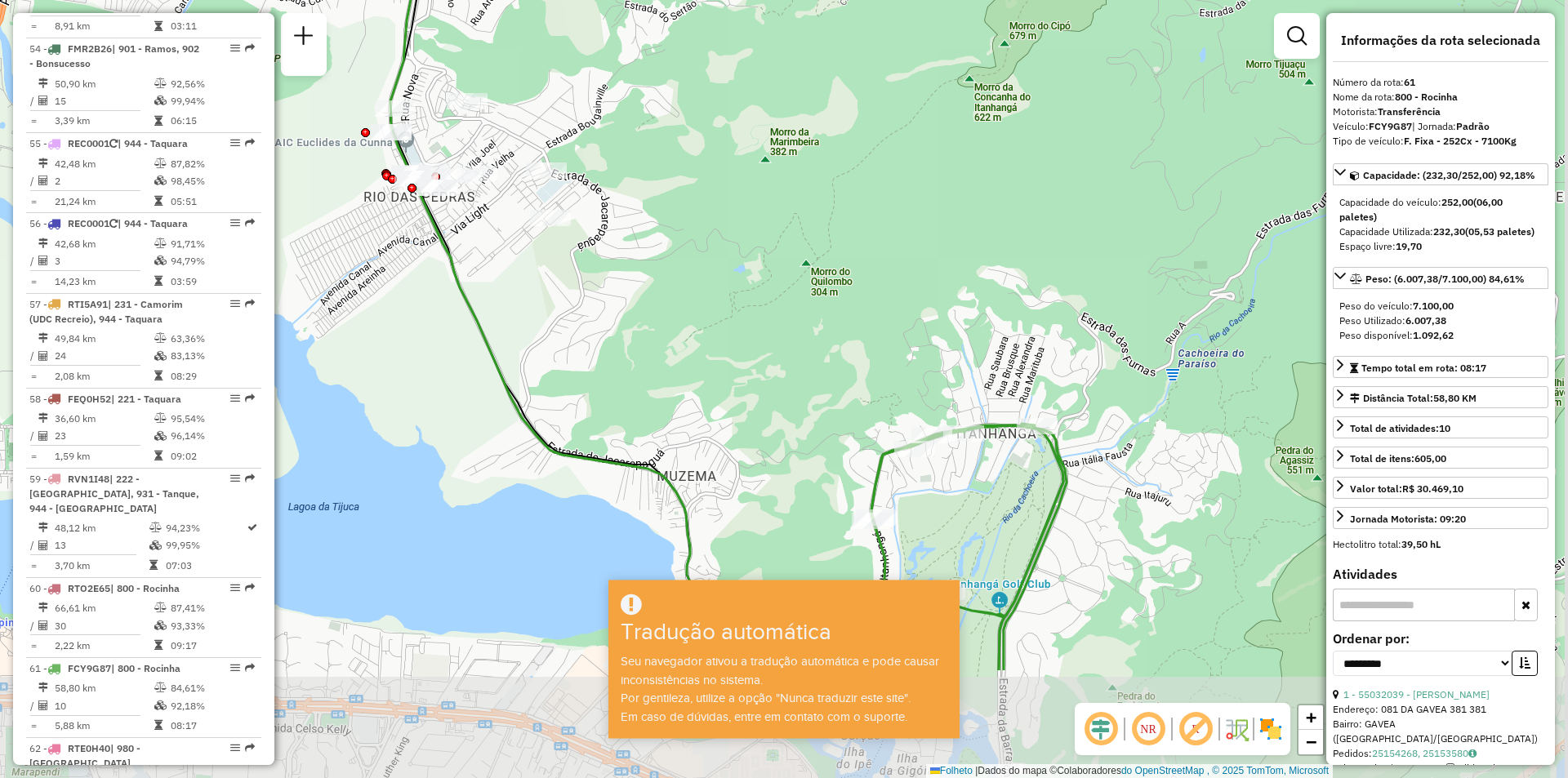
drag, startPoint x: 740, startPoint y: 433, endPoint x: 618, endPoint y: 254, distance: 216.6
click at [618, 254] on div "Janela de atendimento Grade de atendimento Capacidade Transportadoras Veículos …" at bounding box center [784, 389] width 1568 height 778
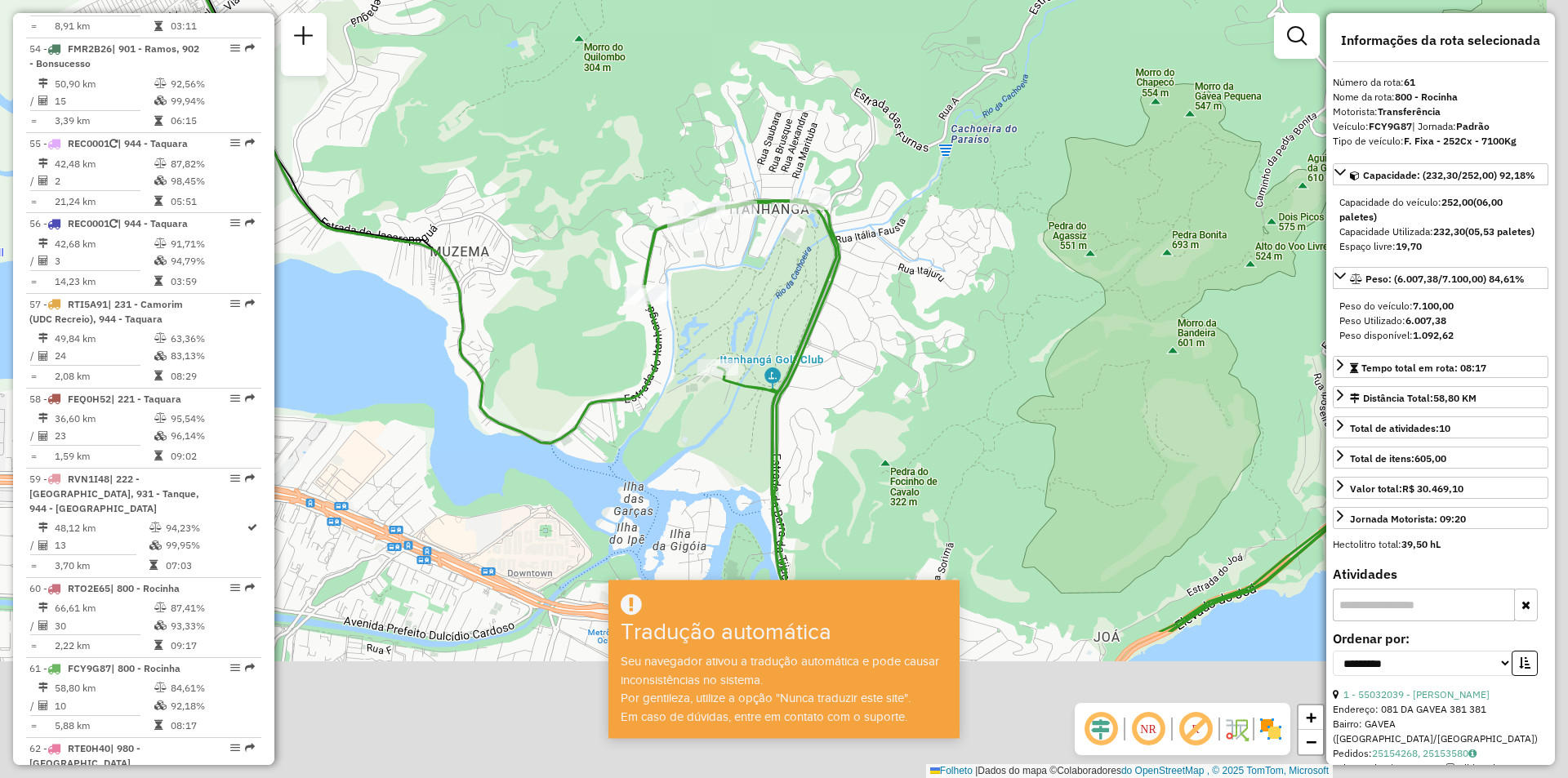
drag, startPoint x: 663, startPoint y: 327, endPoint x: 465, endPoint y: 131, distance: 278.6
click at [465, 131] on div "Janela de atendimento Grade de atendimento Capacidade Transportadoras Veículos …" at bounding box center [784, 389] width 1568 height 778
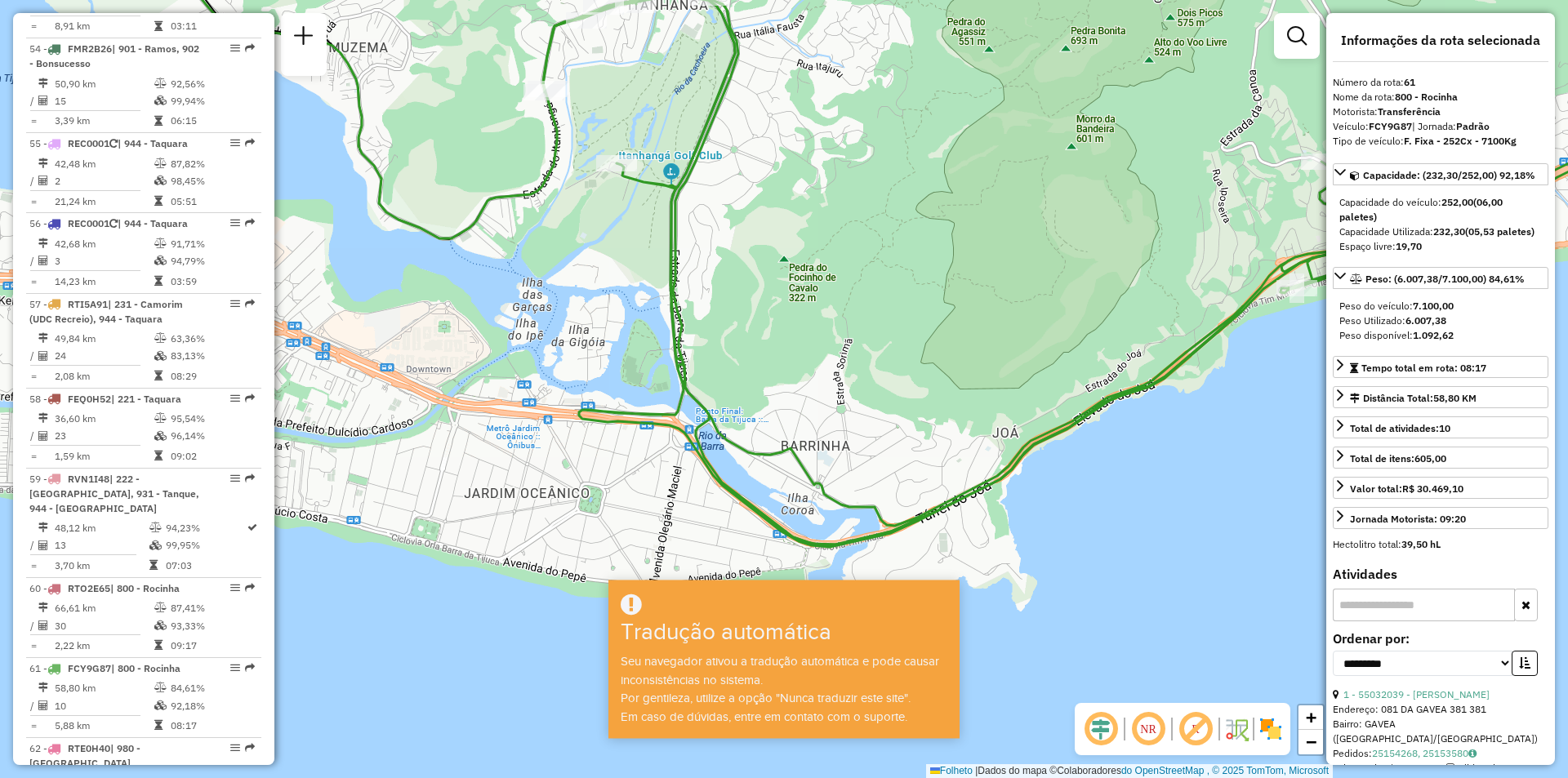
drag, startPoint x: 778, startPoint y: 329, endPoint x: 677, endPoint y: 125, distance: 227.6
click at [677, 125] on div "Janela de atendimento Grade de atendimento Capacidade Transportadoras Veículos …" at bounding box center [784, 389] width 1568 height 778
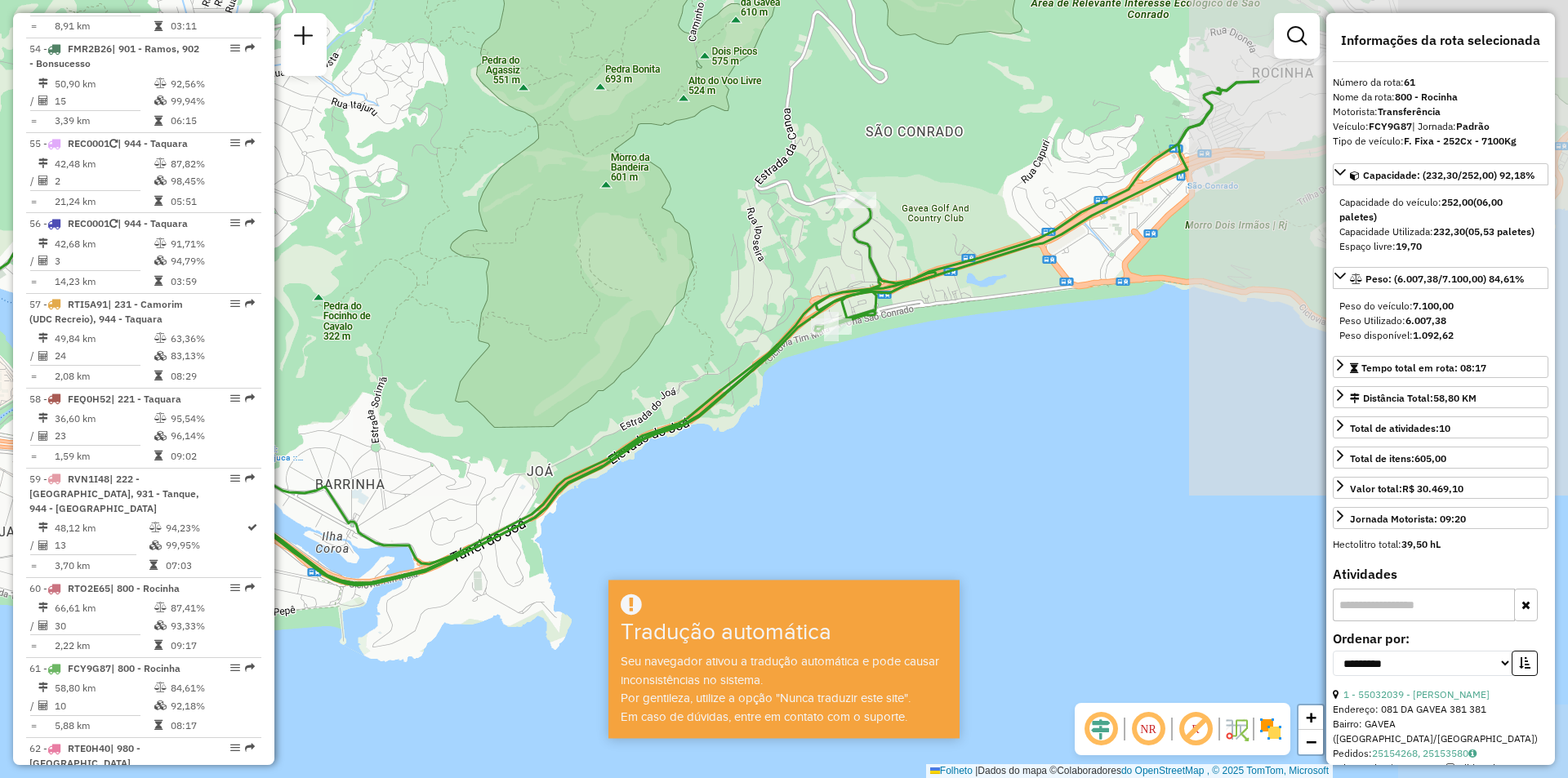
drag, startPoint x: 859, startPoint y: 430, endPoint x: 1007, endPoint y: 287, distance: 205.8
click at [596, 439] on div "Janela de atendimento Grade de atendimento Capacidade Transportadoras Veículos …" at bounding box center [784, 389] width 1568 height 778
